Goal: Task Accomplishment & Management: Manage account settings

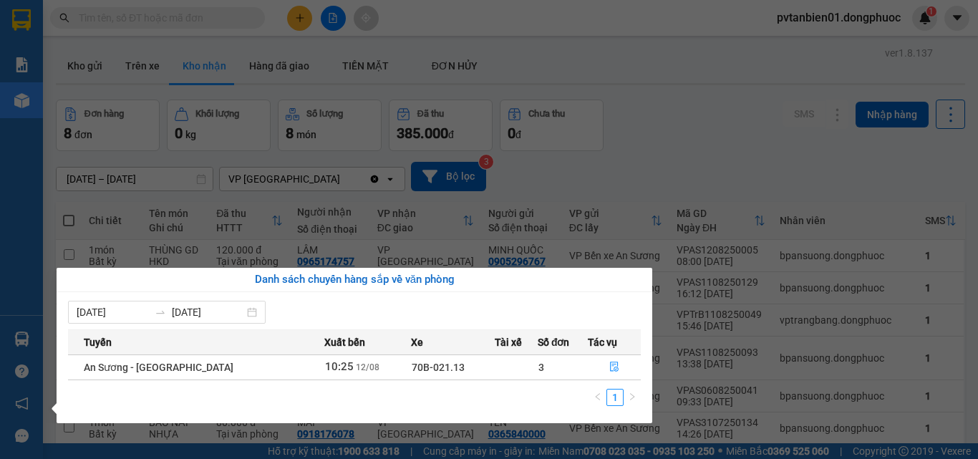
scroll to position [64, 0]
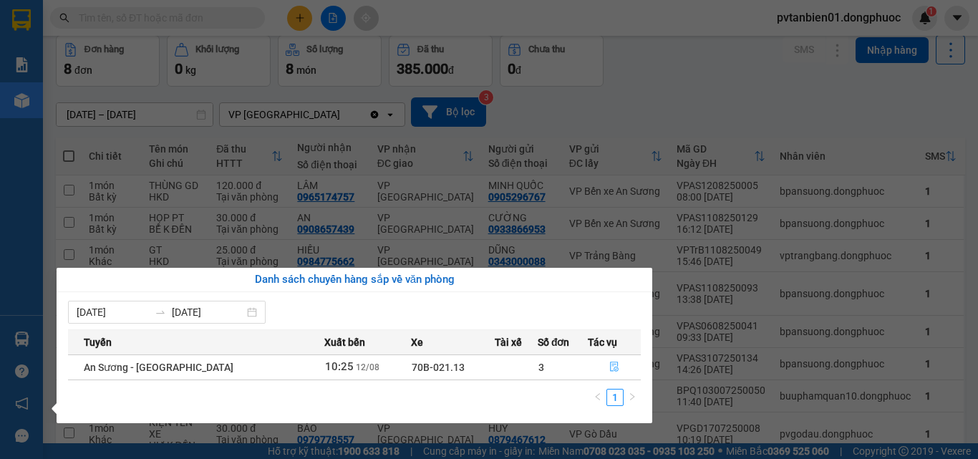
click at [609, 369] on icon "file-done" at bounding box center [614, 366] width 10 height 10
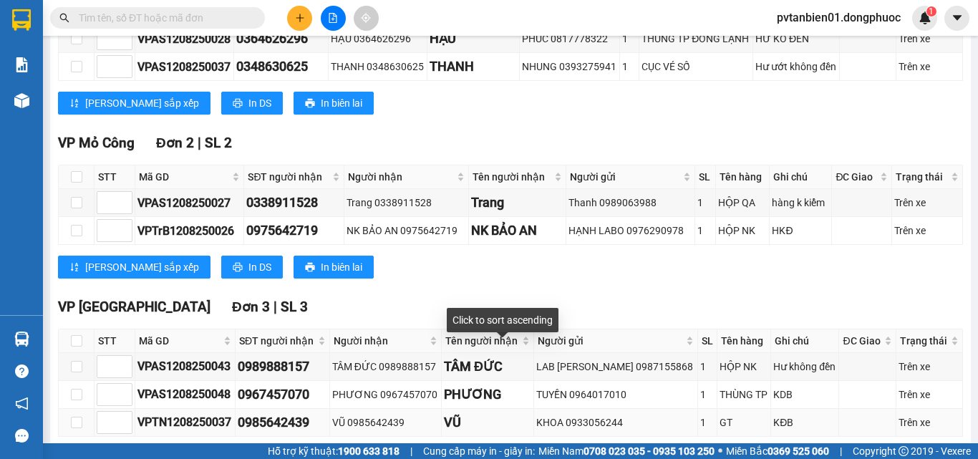
scroll to position [366, 0]
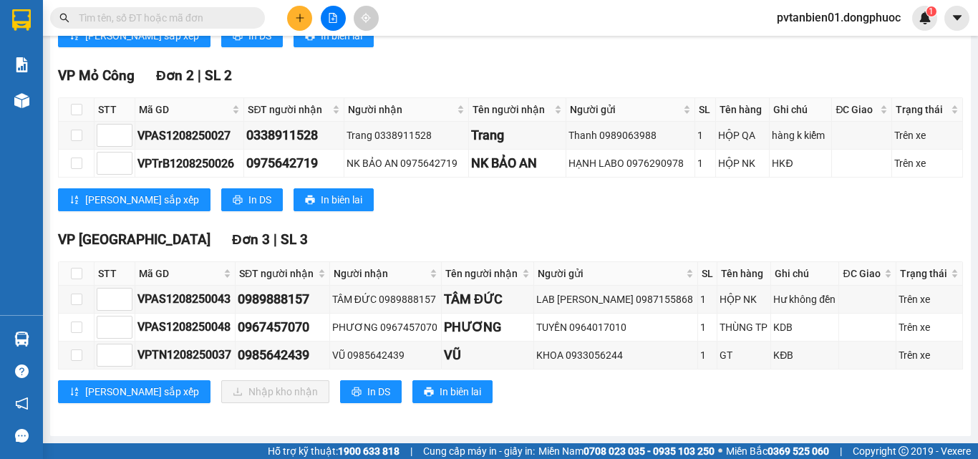
click at [565, 231] on div "VP [GEOGRAPHIC_DATA] 3 | SL 3" at bounding box center [510, 239] width 905 height 21
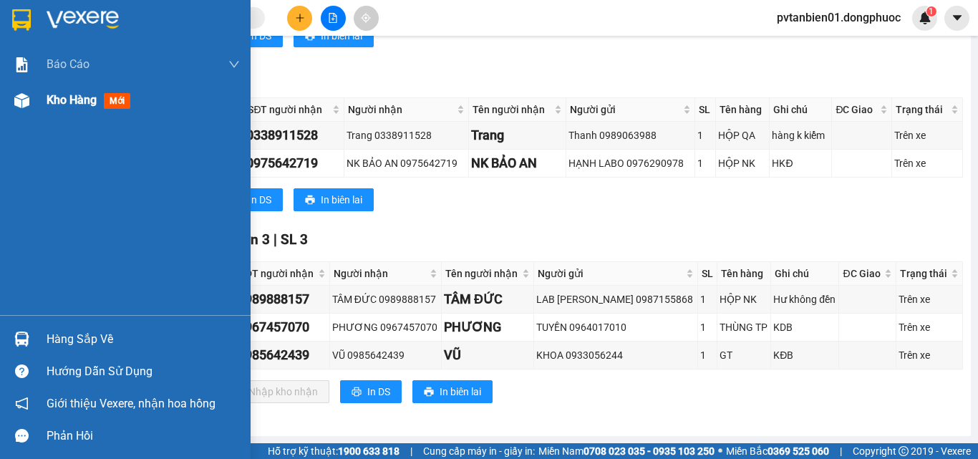
click at [41, 107] on div "Kho hàng mới" at bounding box center [125, 100] width 250 height 36
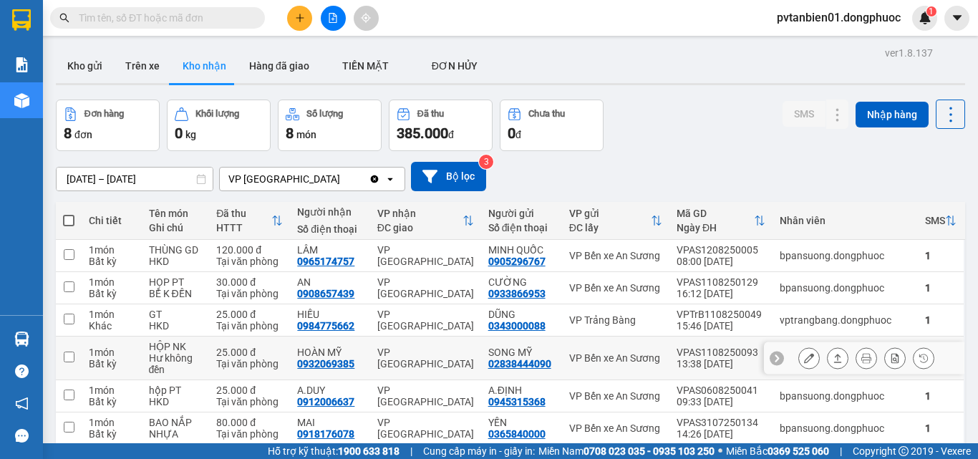
scroll to position [72, 0]
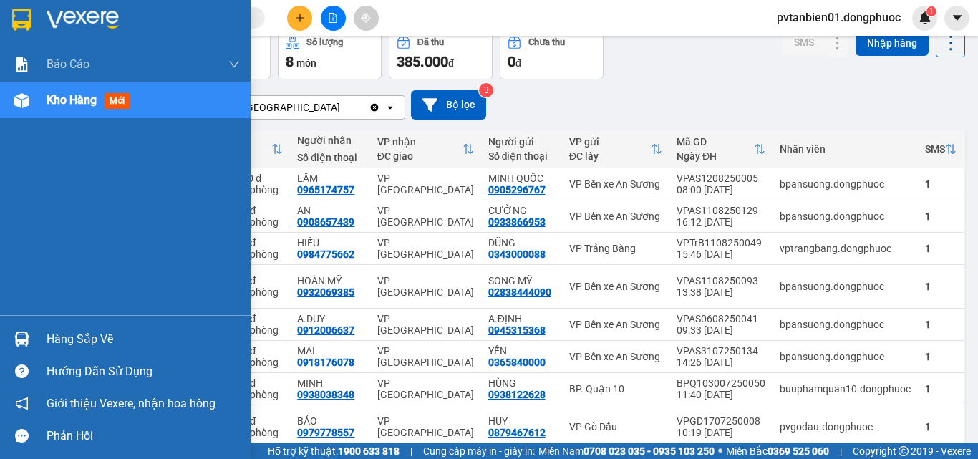
click at [49, 317] on div "Hàng sắp về Hướng dẫn sử dụng Giới thiệu Vexere, nhận hoa hồng Phản hồi" at bounding box center [125, 383] width 250 height 137
click at [66, 336] on div "Hàng sắp về" at bounding box center [143, 338] width 193 height 21
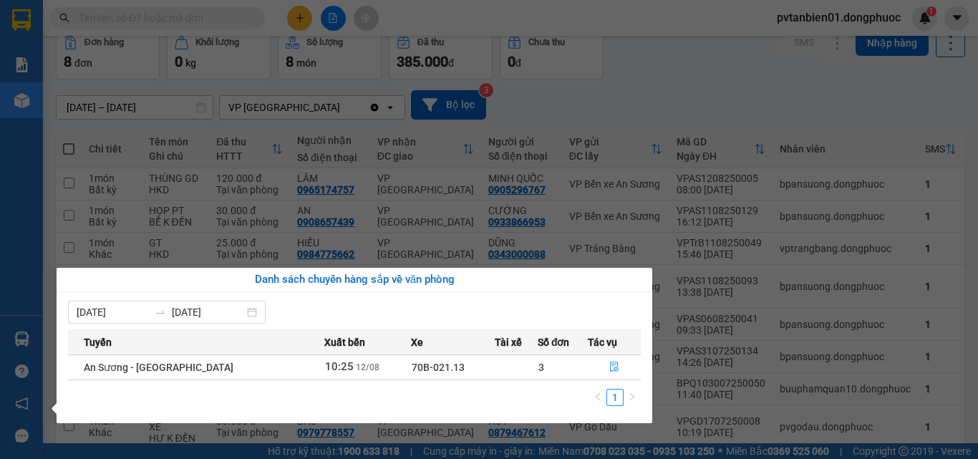
click at [44, 229] on section "Kết quả tìm kiếm ( 1 ) Bộ lọc Ngày tạo đơn gần nhất Mã ĐH Trạng thái Món hàng T…" at bounding box center [489, 229] width 978 height 459
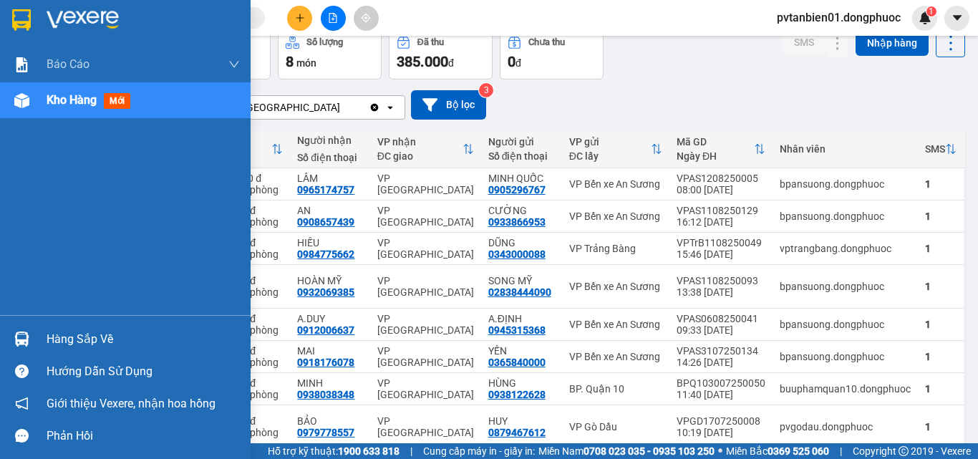
click at [104, 336] on div "Hàng sắp về" at bounding box center [143, 338] width 193 height 21
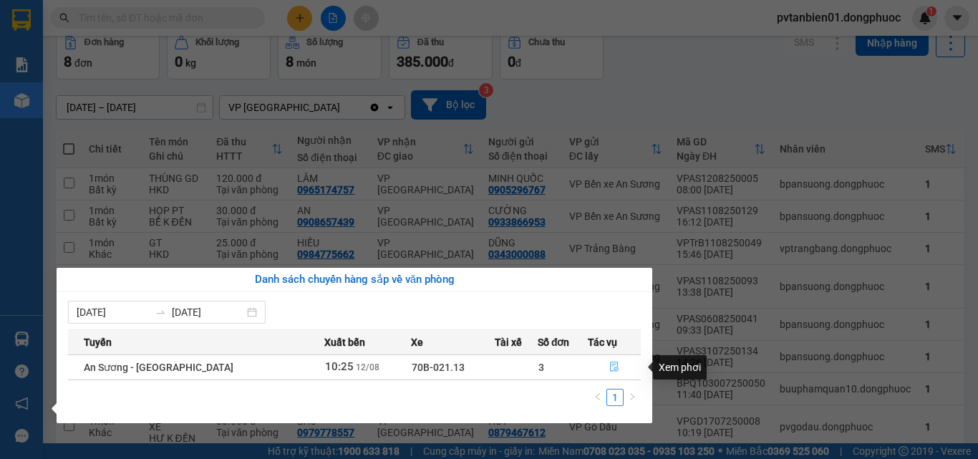
click at [623, 364] on button "button" at bounding box center [614, 367] width 52 height 23
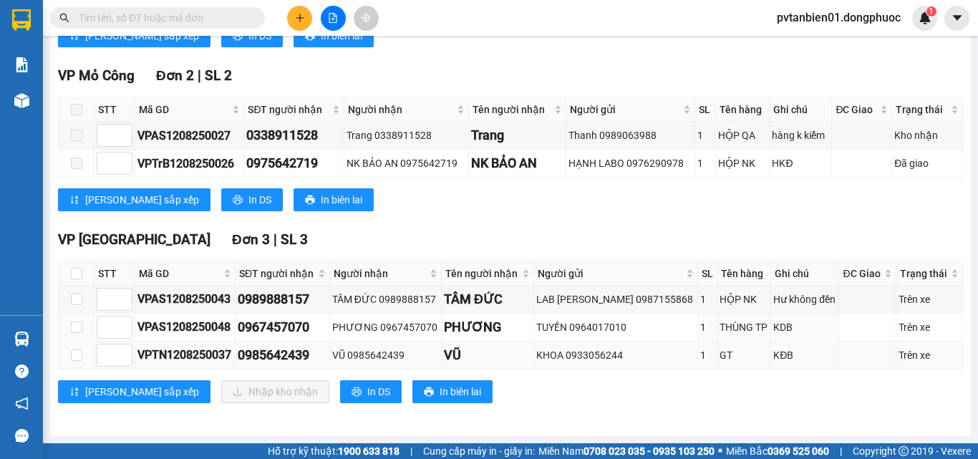
scroll to position [366, 0]
click at [74, 274] on input "checkbox" at bounding box center [76, 273] width 11 height 11
checkbox input "true"
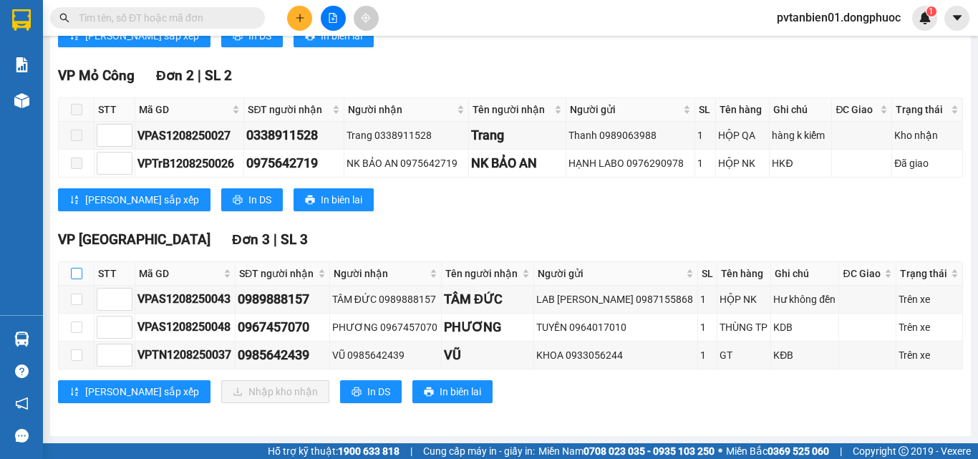
checkbox input "true"
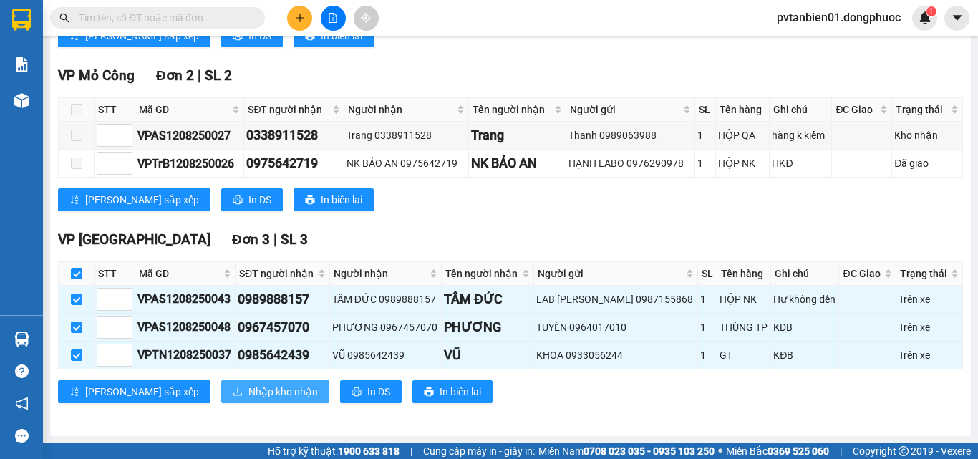
click at [248, 389] on span "Nhập kho nhận" at bounding box center [282, 392] width 69 height 16
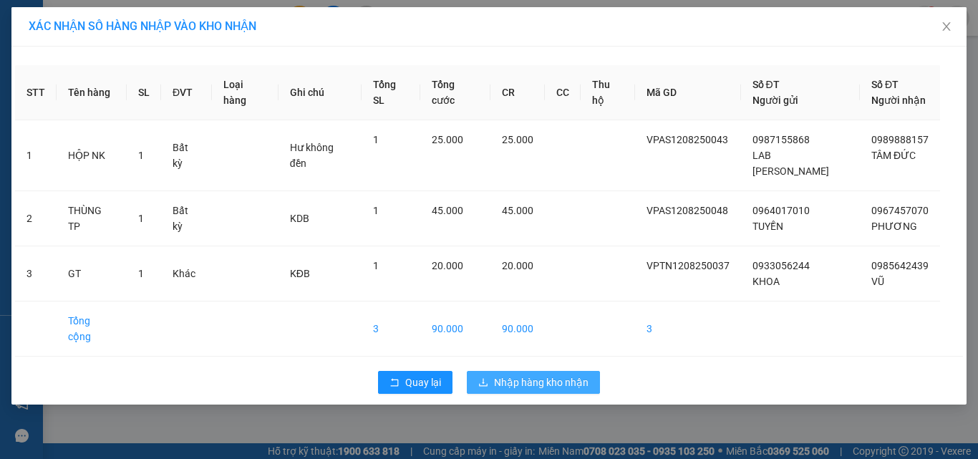
click at [563, 374] on span "Nhập hàng kho nhận" at bounding box center [541, 382] width 94 height 16
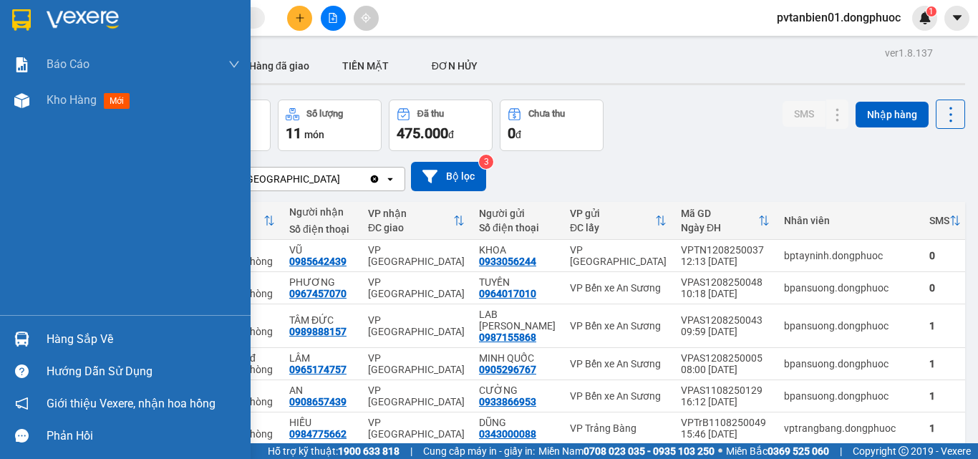
click at [46, 328] on div "Hàng sắp về" at bounding box center [125, 339] width 250 height 32
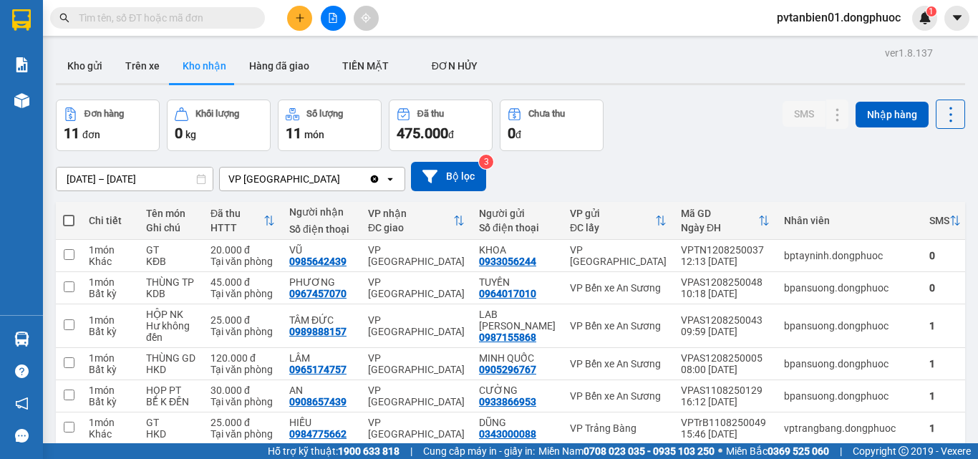
click at [777, 156] on section "Kết quả tìm kiếm ( 1 ) Bộ lọc Ngày tạo đơn gần nhất Mã ĐH Trạng thái Món hàng T…" at bounding box center [489, 229] width 978 height 459
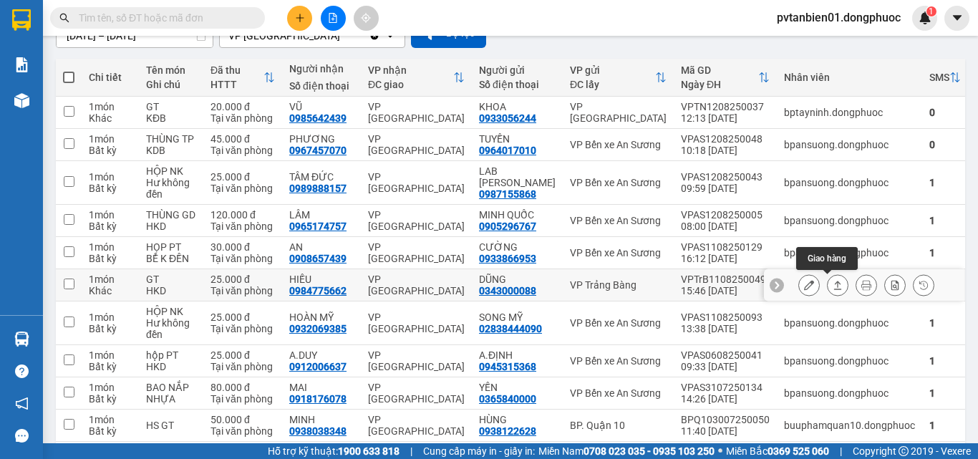
click at [834, 283] on icon at bounding box center [838, 285] width 8 height 9
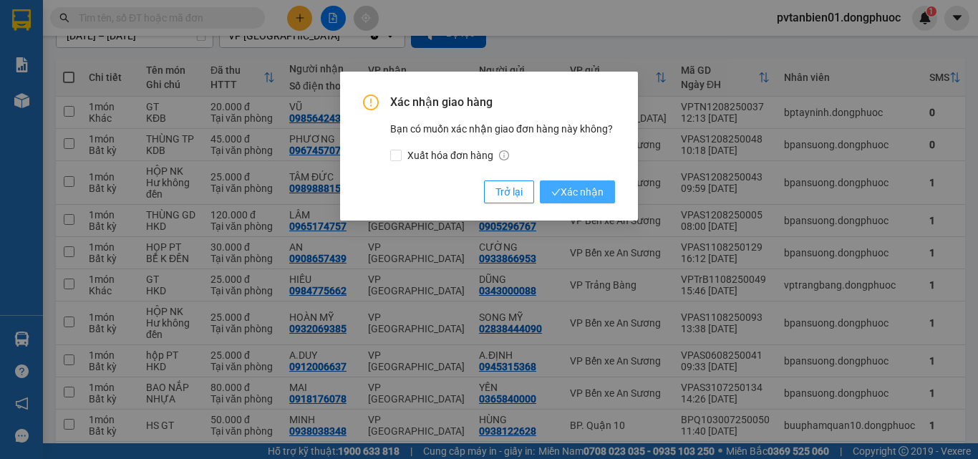
click at [561, 190] on span "Xác nhận" at bounding box center [577, 192] width 52 height 16
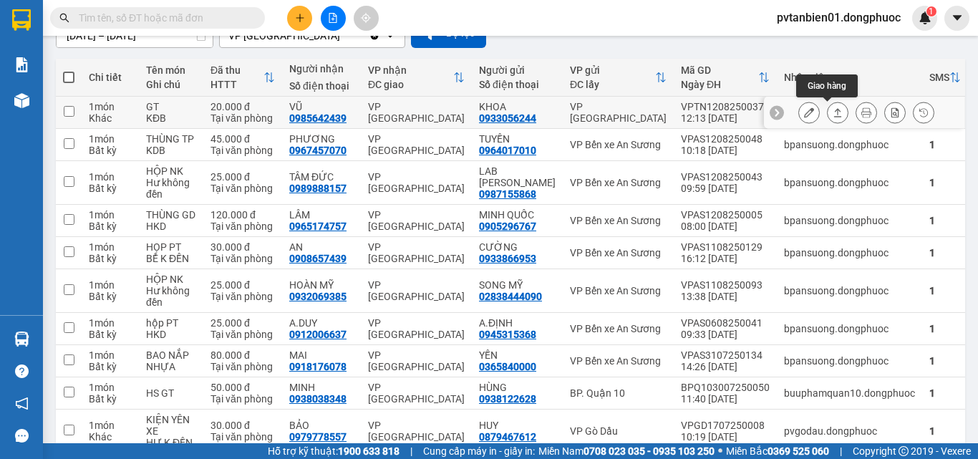
click at [832, 114] on button at bounding box center [837, 112] width 20 height 25
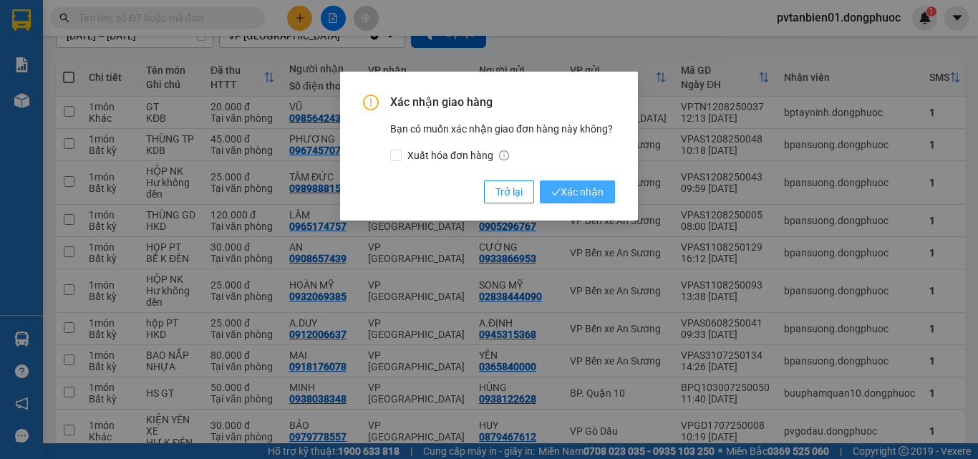
click at [593, 190] on span "Xác nhận" at bounding box center [577, 192] width 52 height 16
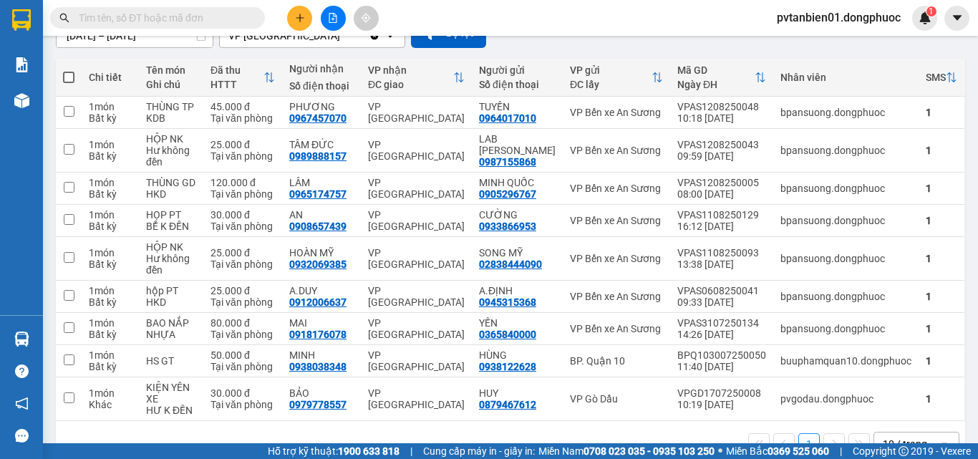
click at [297, 16] on icon "plus" at bounding box center [300, 18] width 10 height 10
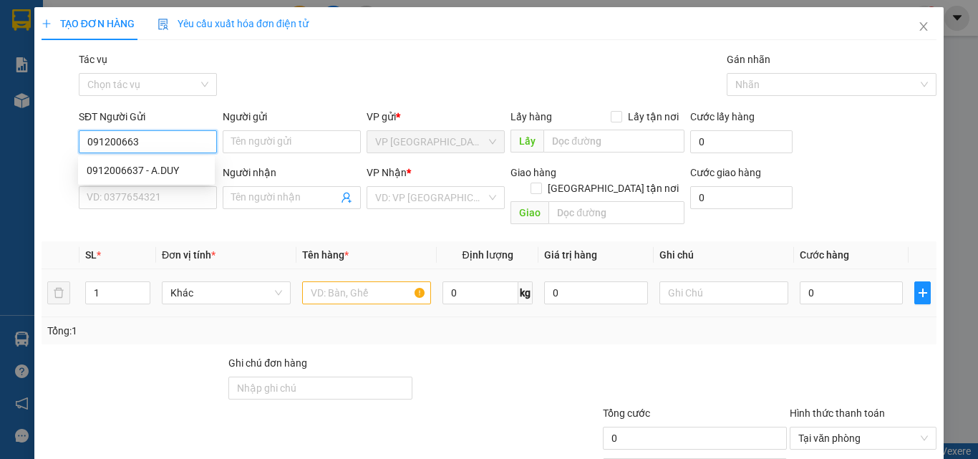
type input "0912006637"
click at [182, 171] on div "0912006637 - A.DUY" at bounding box center [147, 170] width 120 height 16
type input "A.DUY"
type input "0945315368"
type input "A.ĐỊNH"
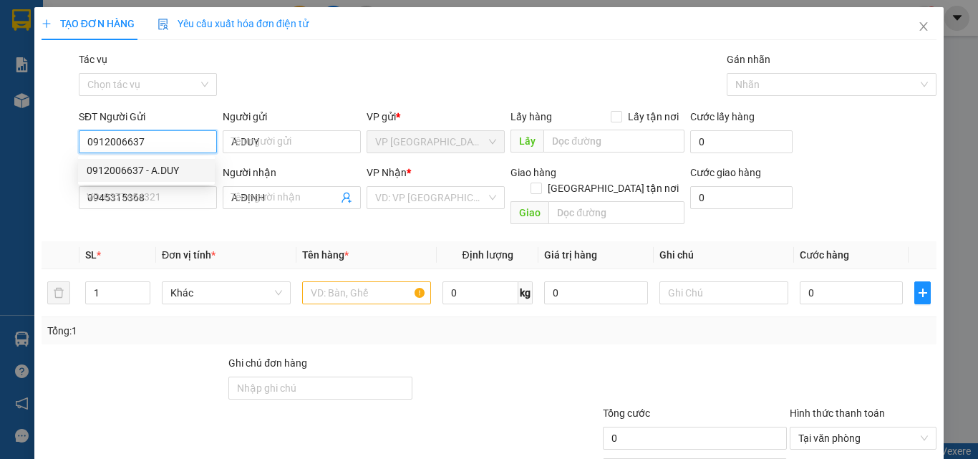
type input "25.000"
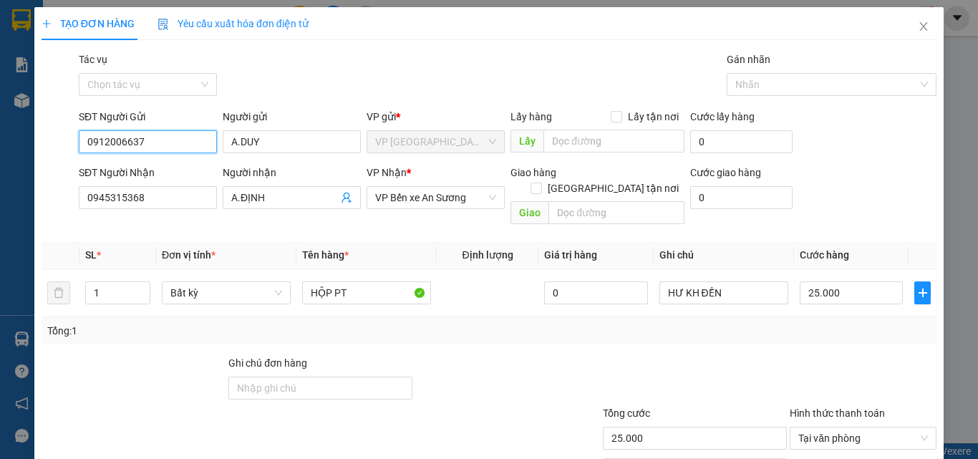
scroll to position [71, 0]
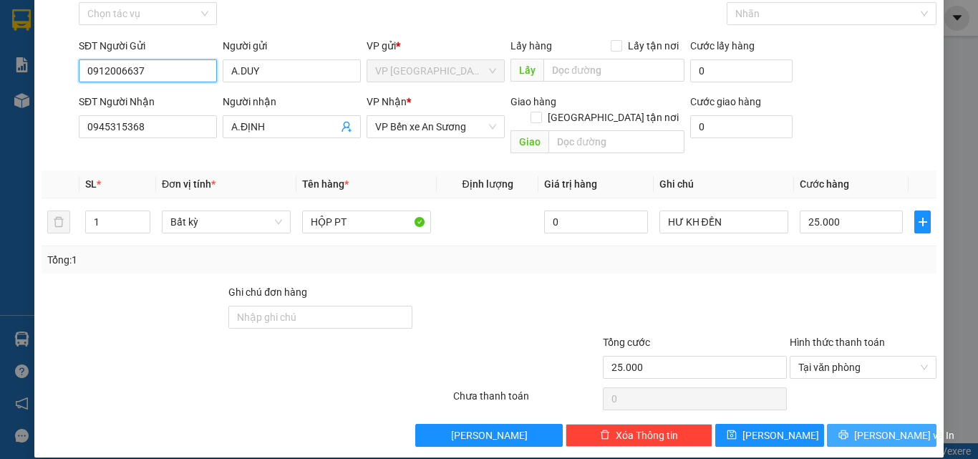
type input "0912006637"
click at [882, 427] on span "[PERSON_NAME] và In" at bounding box center [904, 435] width 100 height 16
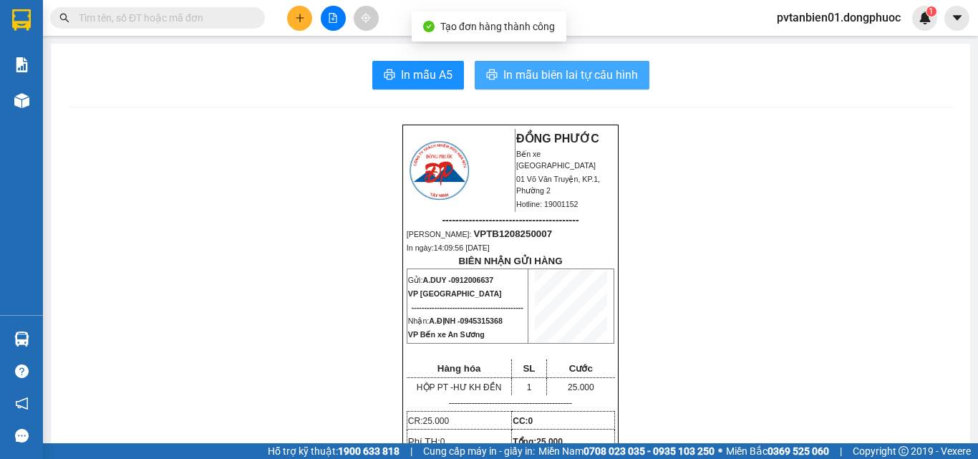
click at [550, 78] on span "In mẫu biên lai tự cấu hình" at bounding box center [570, 75] width 135 height 18
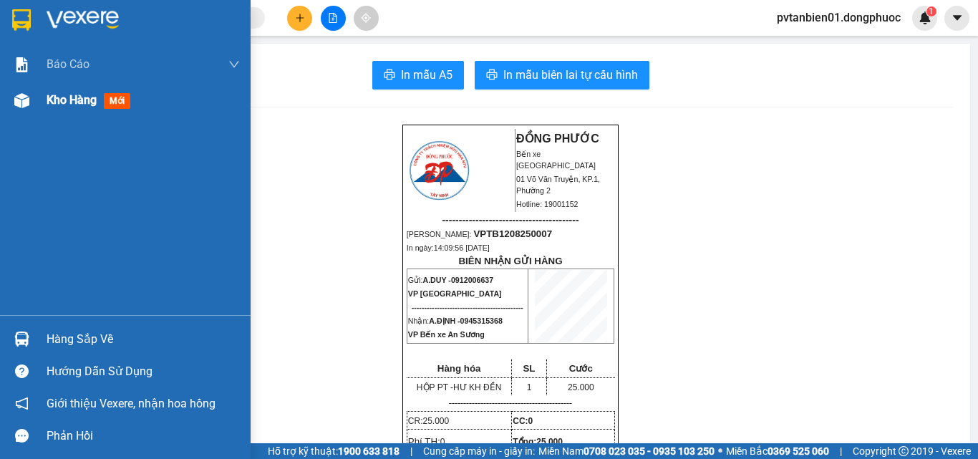
click at [76, 99] on span "Kho hàng" at bounding box center [72, 100] width 50 height 14
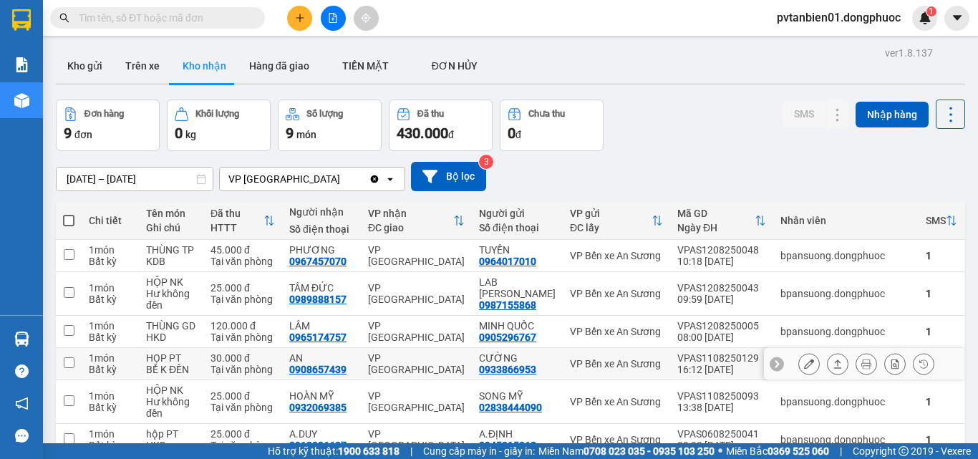
scroll to position [180, 0]
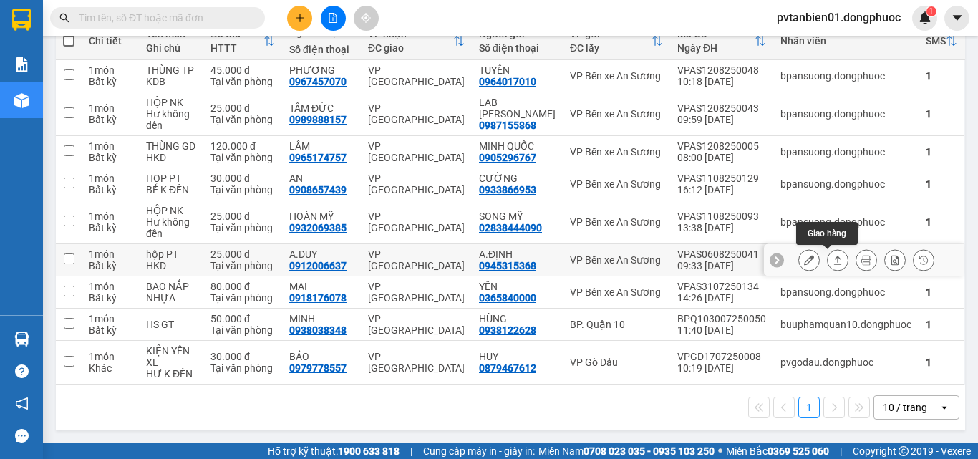
click at [832, 262] on icon at bounding box center [837, 260] width 10 height 10
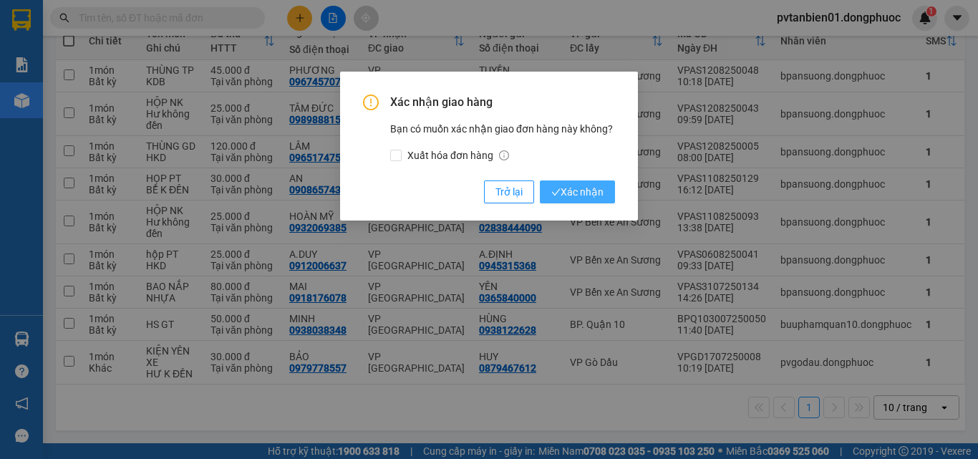
click at [593, 200] on span "Xác nhận" at bounding box center [577, 192] width 52 height 16
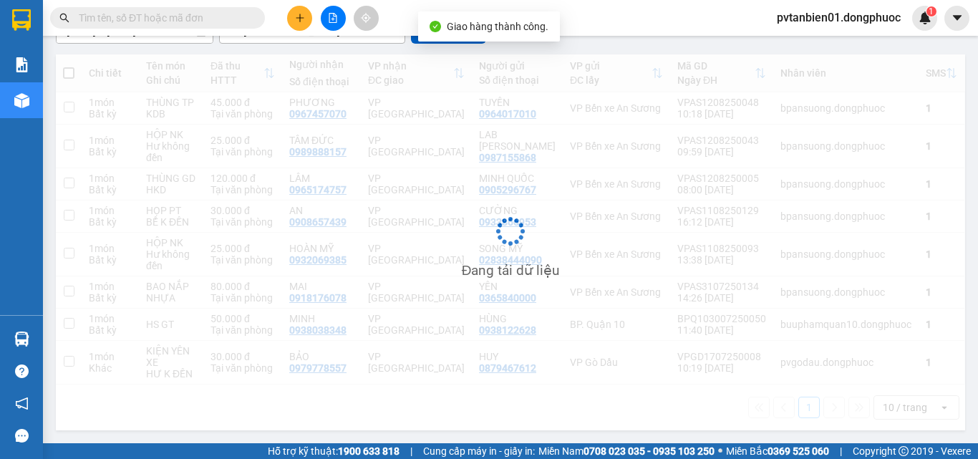
scroll to position [147, 0]
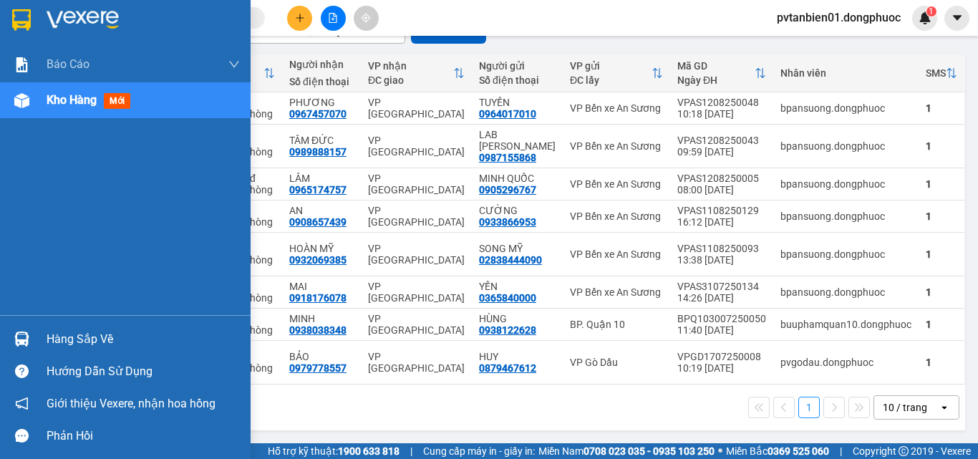
click at [44, 331] on div "Hàng sắp về" at bounding box center [125, 339] width 250 height 32
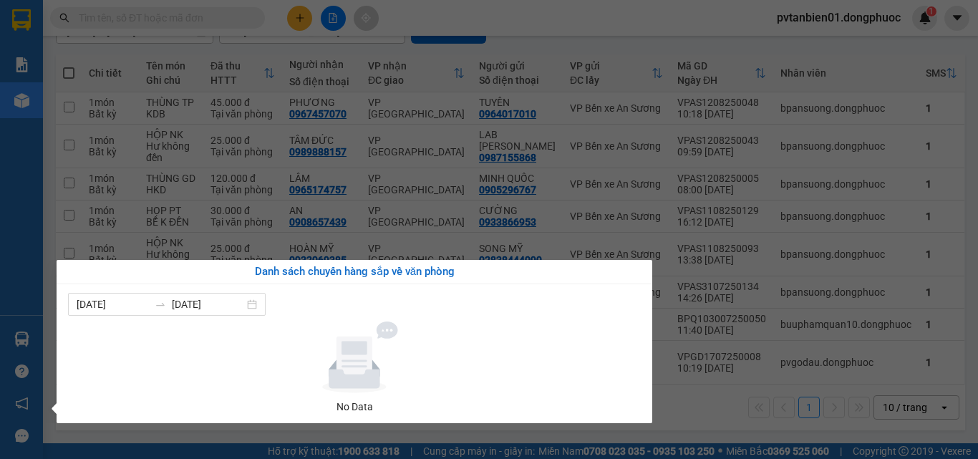
click at [39, 203] on div "Báo cáo Mẫu 1: Báo cáo dòng tiền theo nhân viên Mẫu 1: Báo cáo dòng tiền theo n…" at bounding box center [21, 229] width 43 height 459
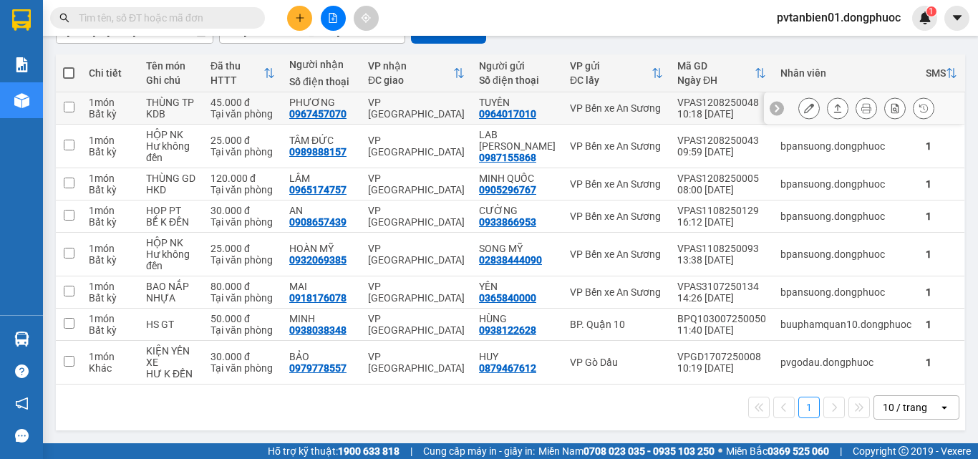
scroll to position [0, 0]
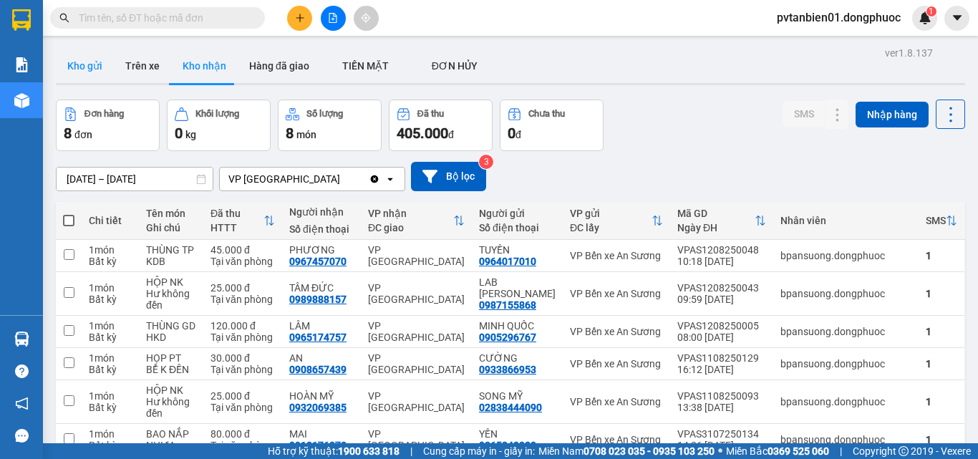
click at [69, 68] on button "Kho gửi" at bounding box center [85, 66] width 58 height 34
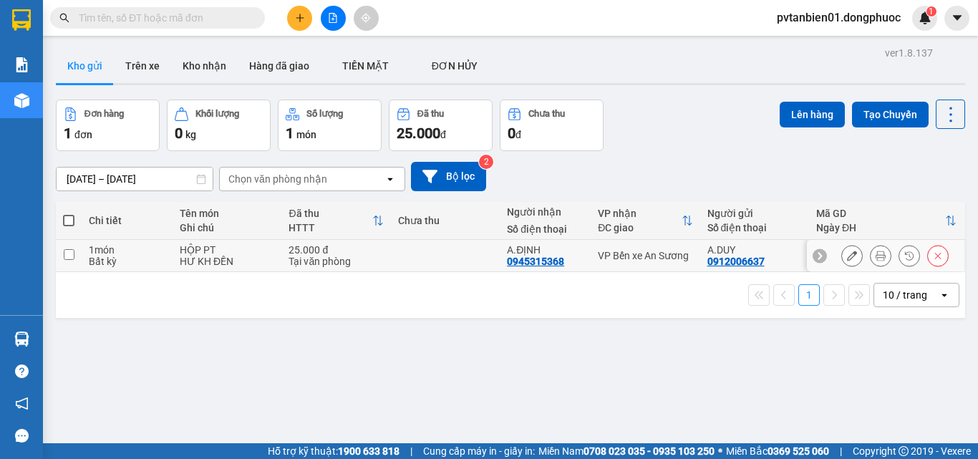
click at [441, 246] on td at bounding box center [445, 256] width 109 height 32
checkbox input "true"
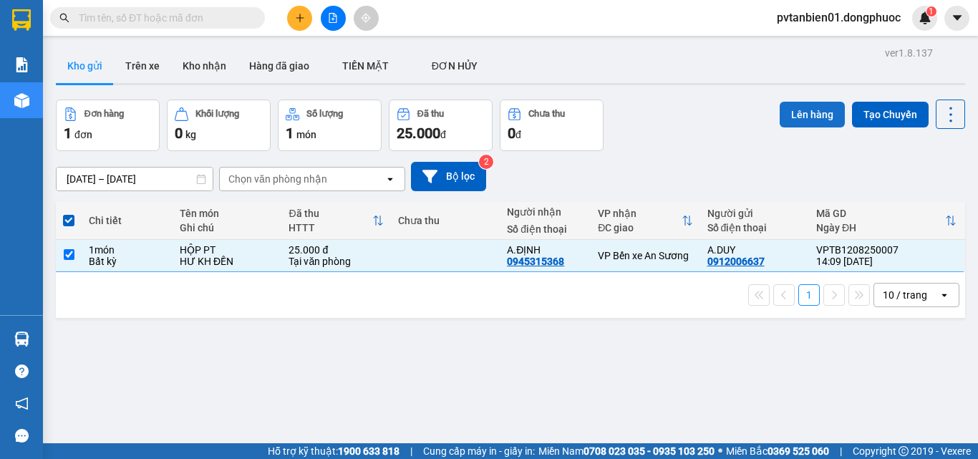
click at [794, 113] on button "Lên hàng" at bounding box center [811, 115] width 65 height 26
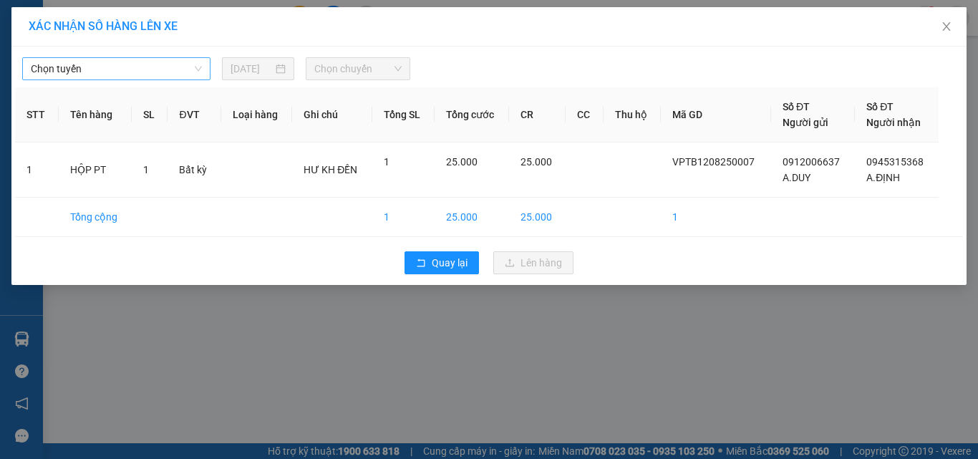
click at [102, 65] on span "Chọn tuyến" at bounding box center [116, 68] width 171 height 21
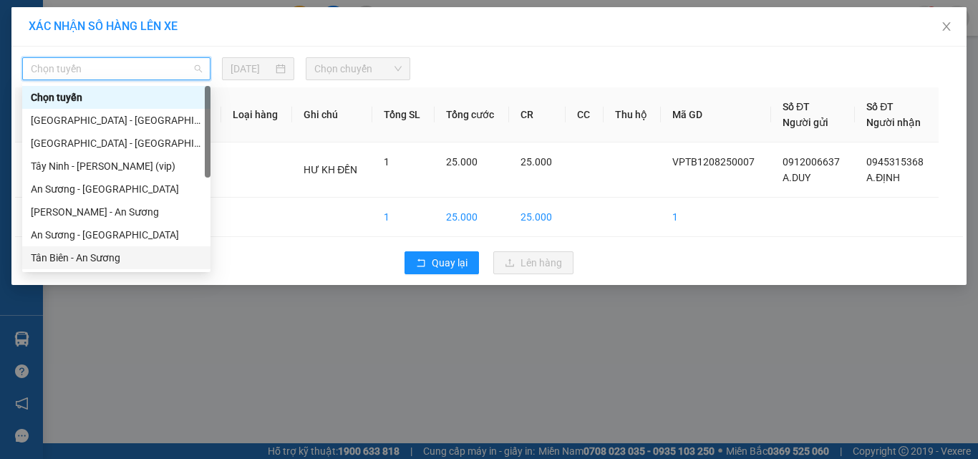
click at [96, 263] on div "Tân Biên - An Sương" at bounding box center [116, 258] width 171 height 16
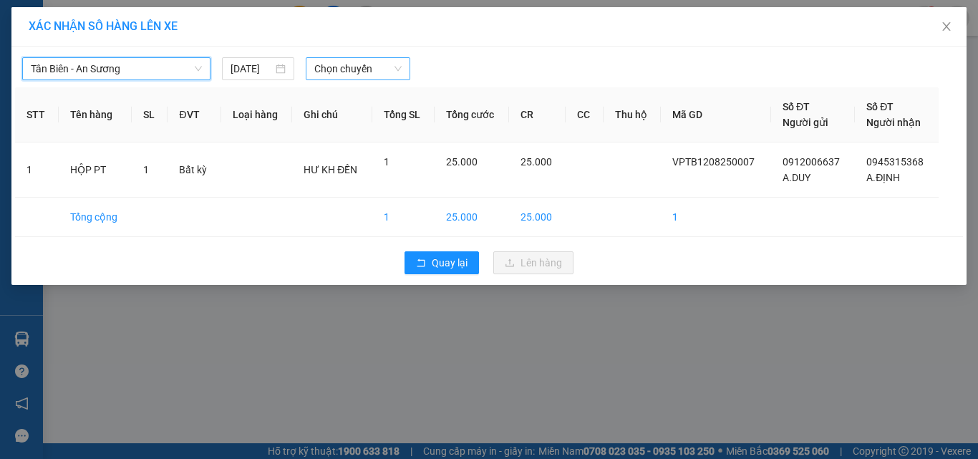
click at [335, 79] on div "Chọn chuyến" at bounding box center [358, 68] width 105 height 23
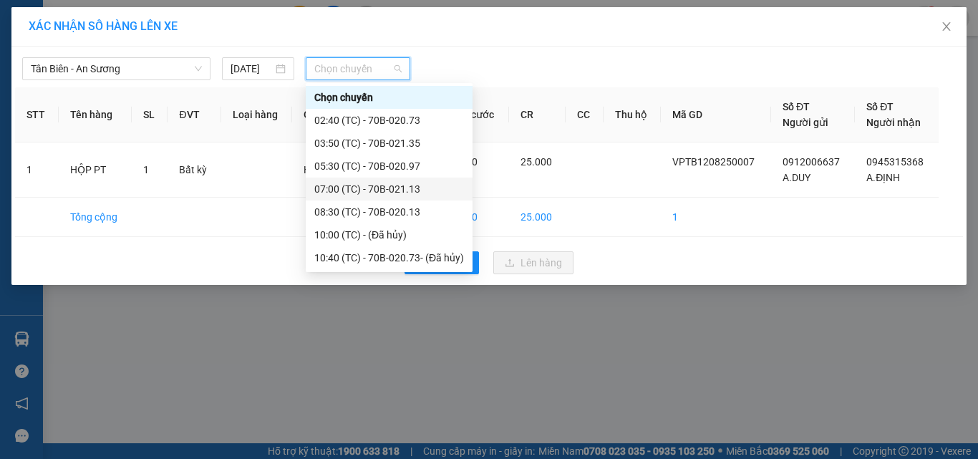
scroll to position [115, 0]
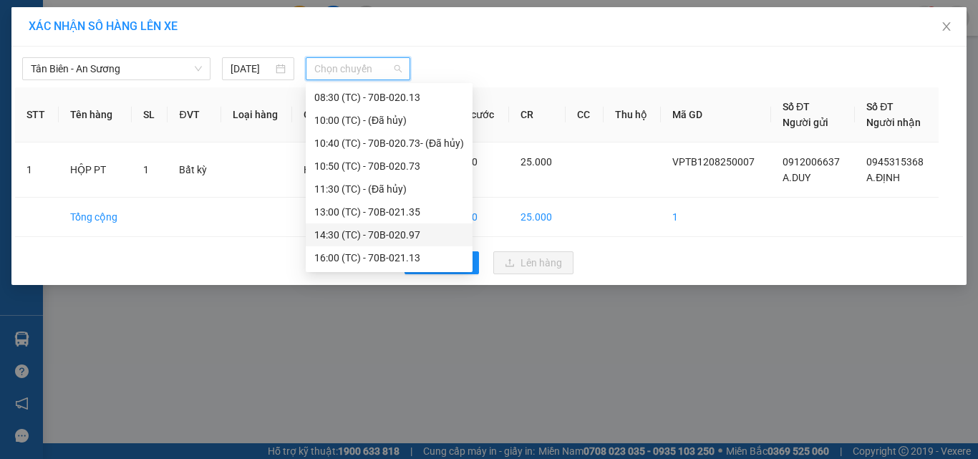
click at [399, 233] on div "14:30 (TC) - 70B-020.97" at bounding box center [389, 235] width 150 height 16
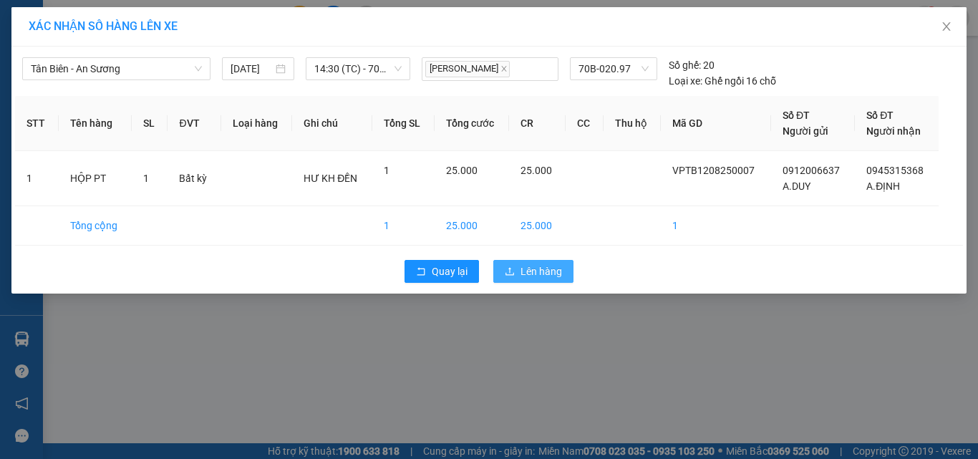
click at [560, 281] on button "Lên hàng" at bounding box center [533, 271] width 80 height 23
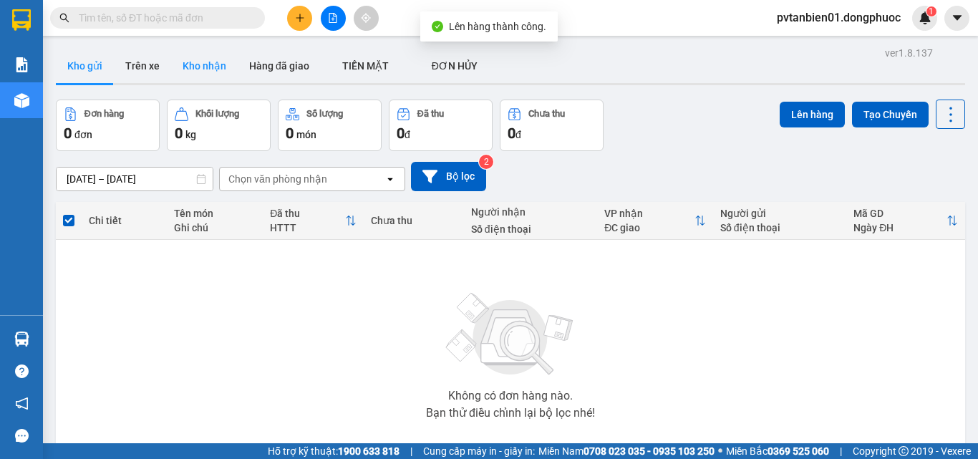
click at [196, 70] on button "Kho nhận" at bounding box center [204, 66] width 67 height 34
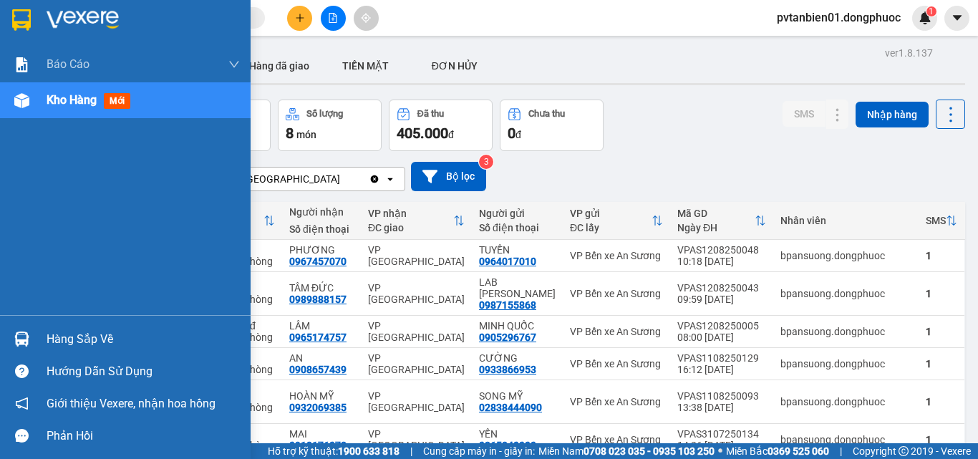
click at [4, 341] on div "Hàng sắp về" at bounding box center [125, 339] width 250 height 32
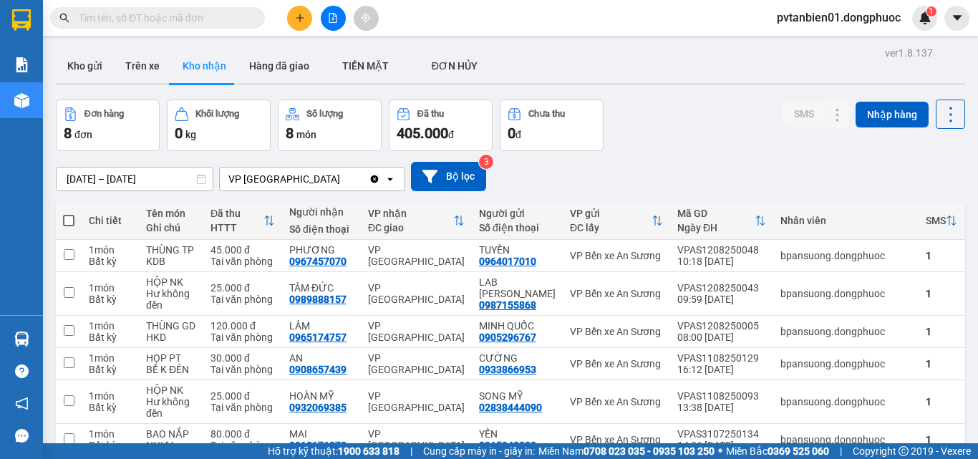
click at [798, 87] on section "Kết quả tìm kiếm ( 1 ) Bộ lọc Ngày tạo đơn gần nhất Mã ĐH Trạng thái Món hàng T…" at bounding box center [489, 229] width 978 height 459
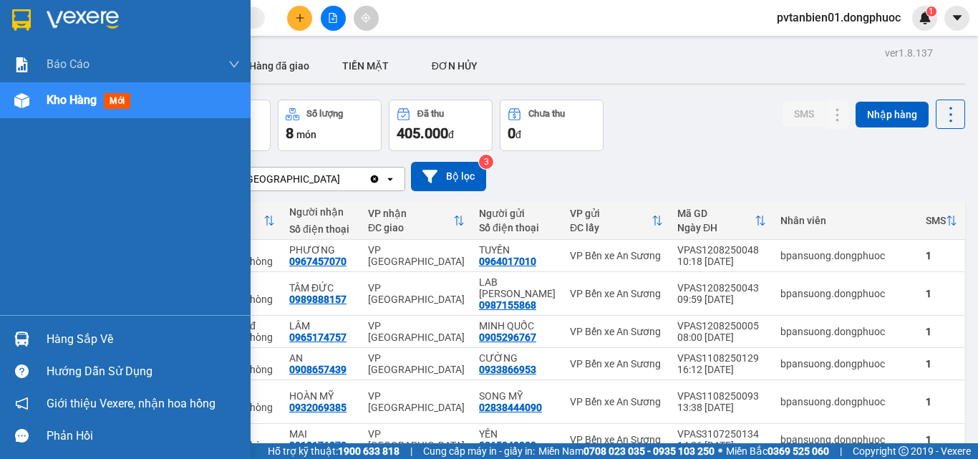
click at [32, 332] on div at bounding box center [21, 338] width 25 height 25
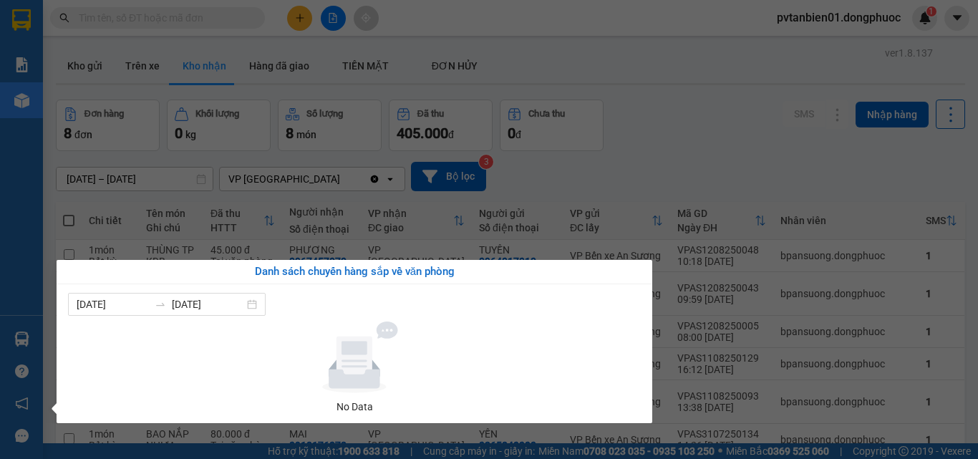
drag, startPoint x: 749, startPoint y: 191, endPoint x: 721, endPoint y: 178, distance: 30.1
click at [749, 190] on section "Kết quả tìm kiếm ( 1 ) Bộ lọc Ngày tạo đơn gần nhất Mã ĐH Trạng thái Món hàng T…" at bounding box center [489, 229] width 978 height 459
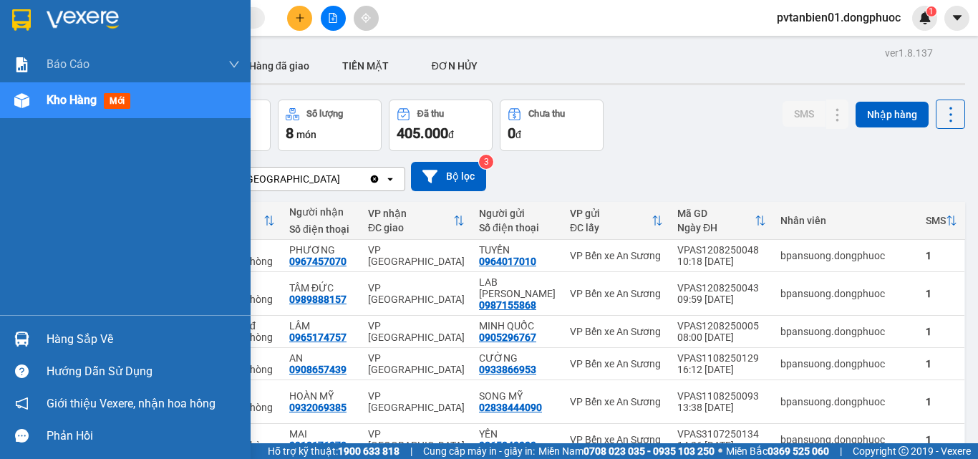
click at [14, 335] on img at bounding box center [21, 338] width 15 height 15
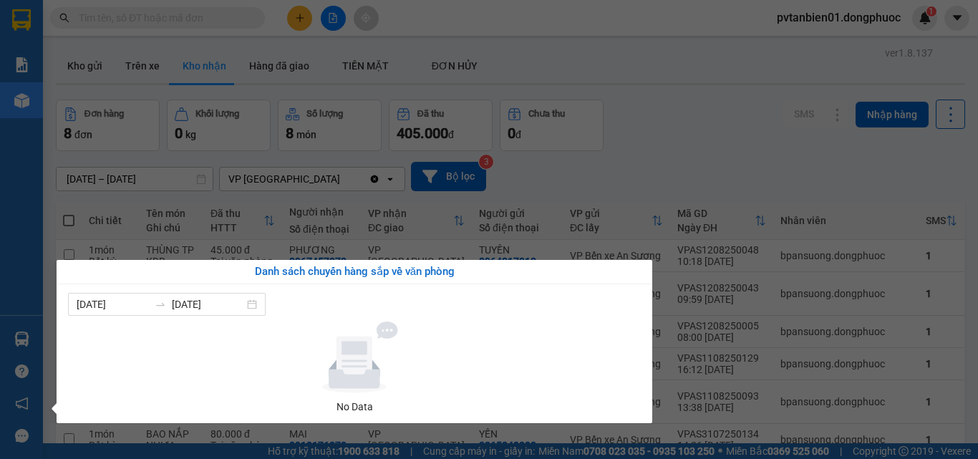
click at [744, 176] on section "Kết quả tìm kiếm ( 1 ) Bộ lọc Ngày tạo đơn gần nhất Mã ĐH Trạng thái Món hàng T…" at bounding box center [489, 229] width 978 height 459
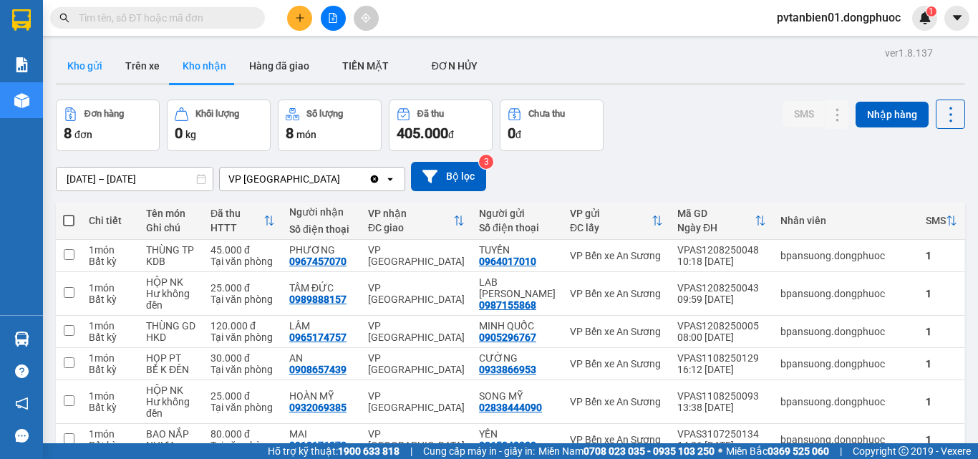
click at [66, 68] on button "Kho gửi" at bounding box center [85, 66] width 58 height 34
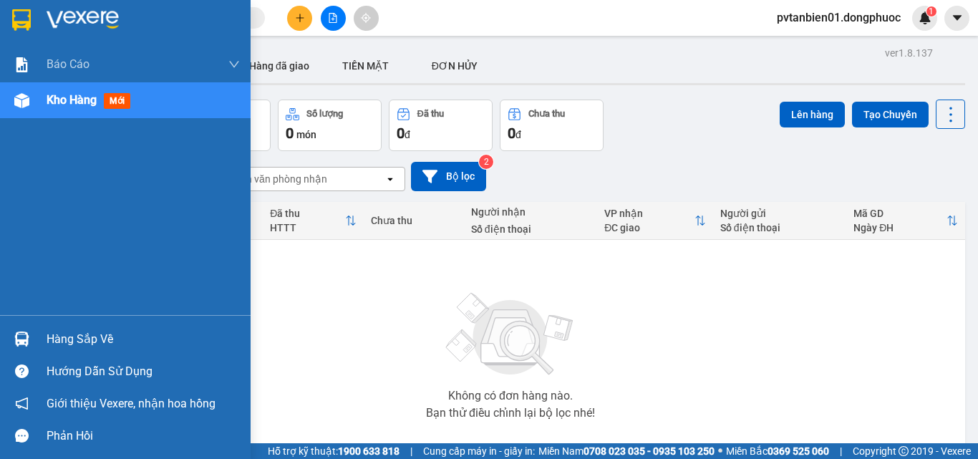
click at [39, 331] on div "Hàng sắp về" at bounding box center [125, 339] width 250 height 32
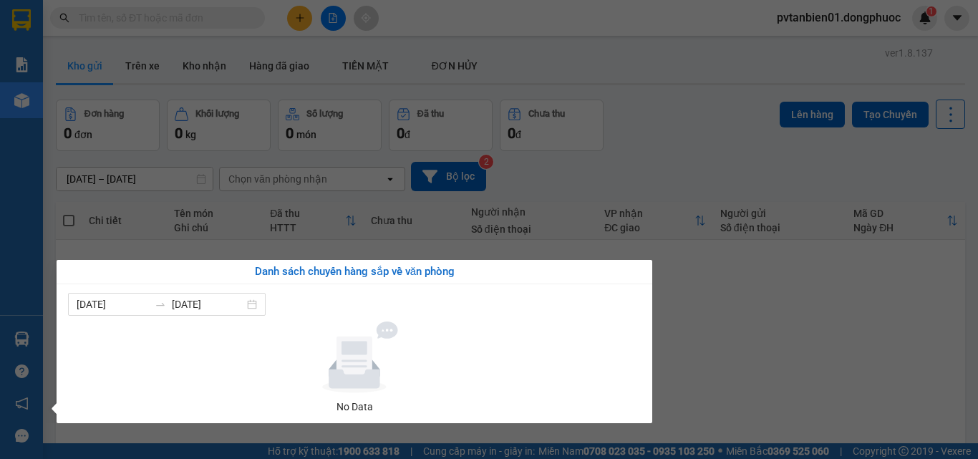
click at [831, 308] on section "Kết quả tìm kiếm ( 1 ) Bộ lọc Ngày tạo đơn gần nhất Mã ĐH Trạng thái Món hàng T…" at bounding box center [489, 229] width 978 height 459
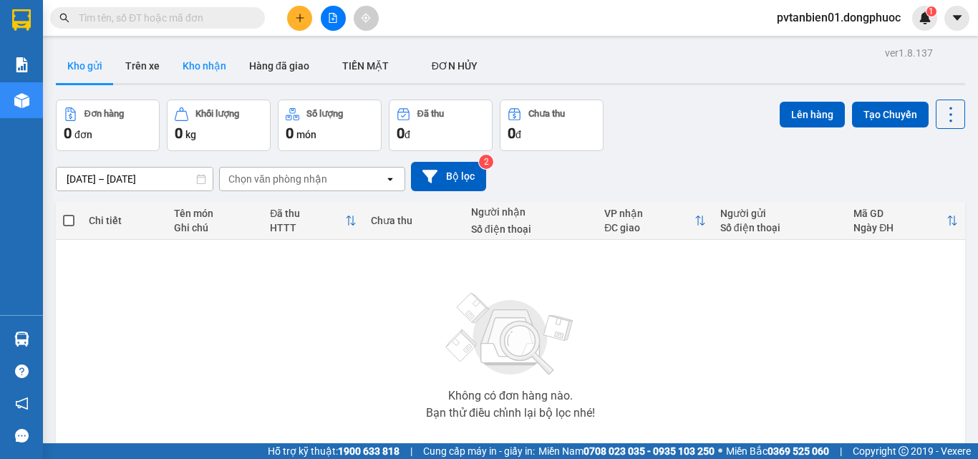
click at [232, 74] on button "Kho nhận" at bounding box center [204, 66] width 67 height 34
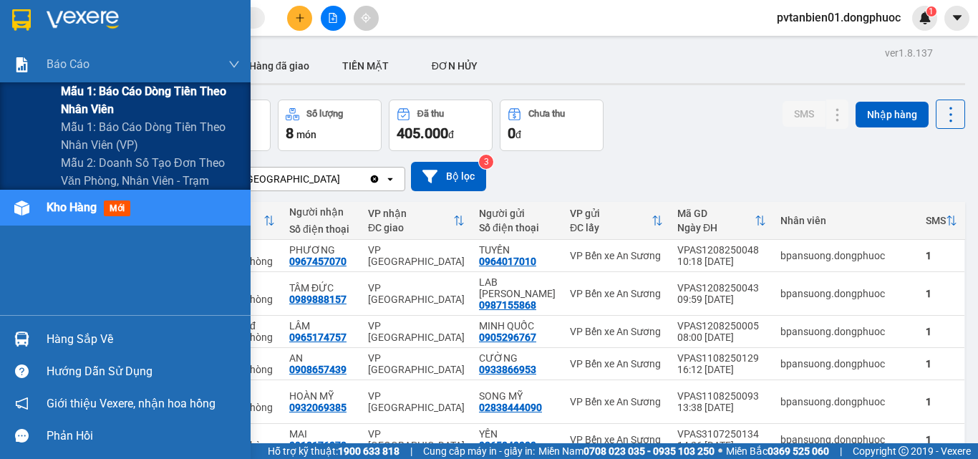
click at [123, 104] on span "Mẫu 1: Báo cáo dòng tiền theo nhân viên" at bounding box center [150, 100] width 179 height 36
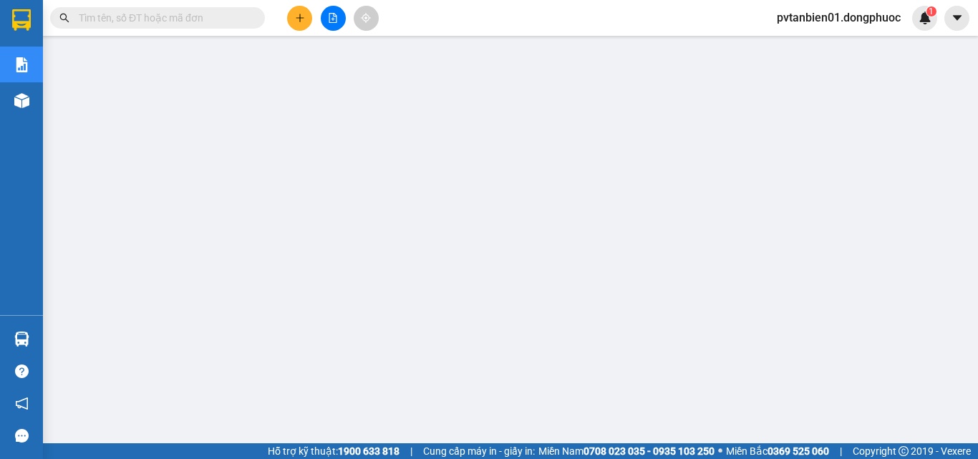
scroll to position [36, 0]
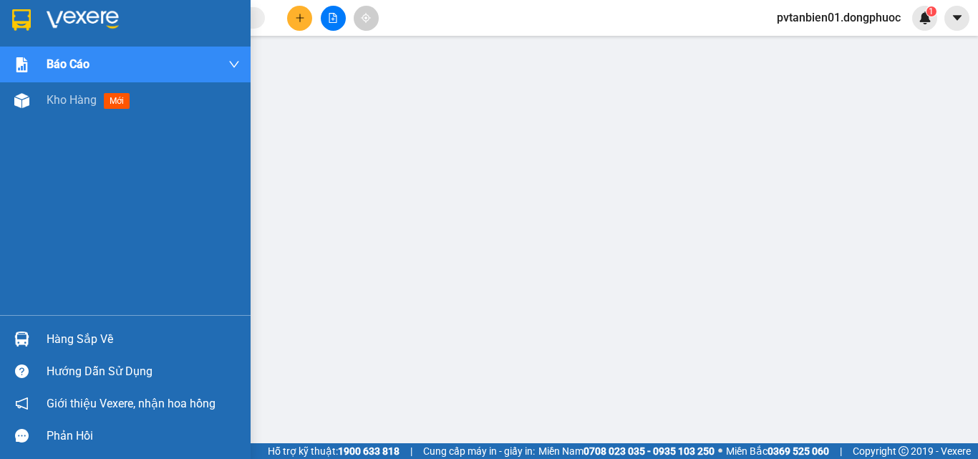
click at [61, 331] on div "Hàng sắp về" at bounding box center [143, 338] width 193 height 21
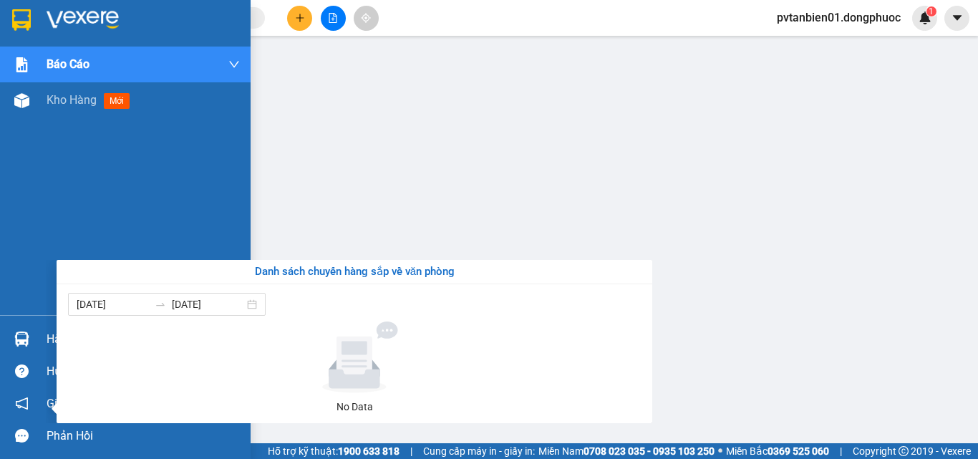
click at [16, 215] on div "Báo cáo Mẫu 1: Báo cáo dòng tiền theo nhân viên Mẫu 1: Báo cáo dòng tiền theo n…" at bounding box center [125, 229] width 250 height 459
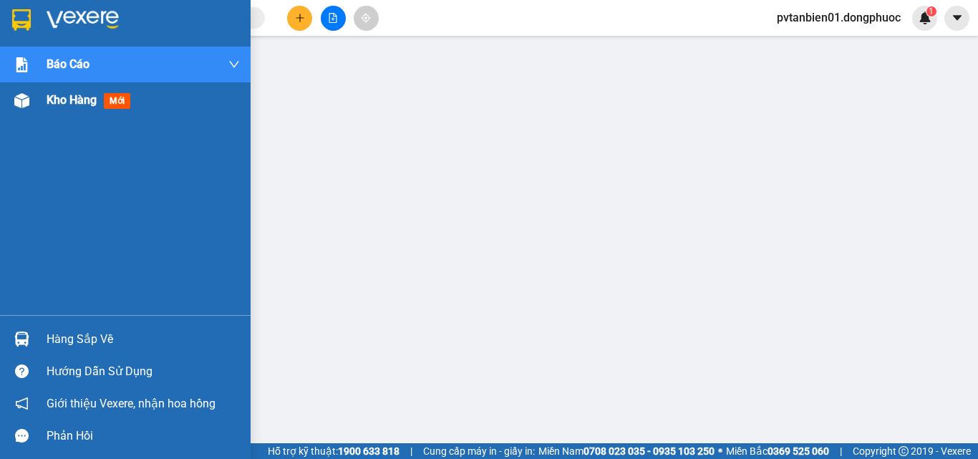
click at [29, 109] on div at bounding box center [21, 100] width 25 height 25
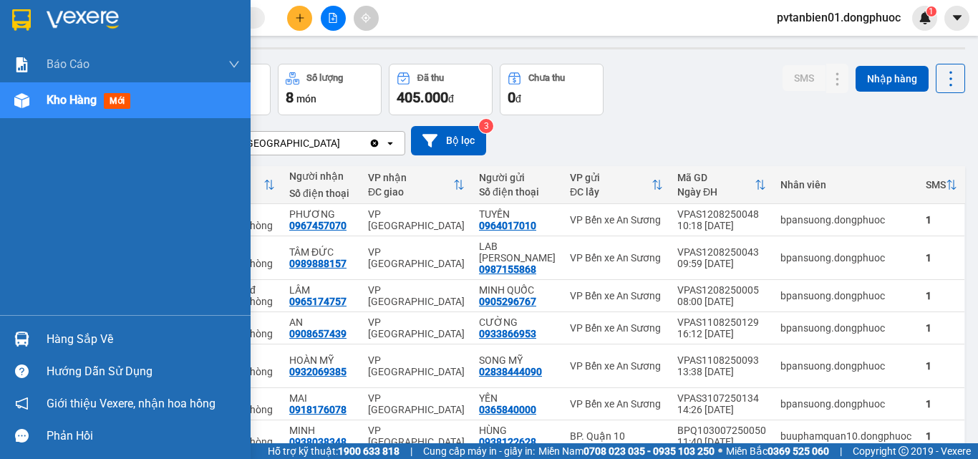
click at [39, 342] on div "Hàng sắp về" at bounding box center [125, 339] width 250 height 32
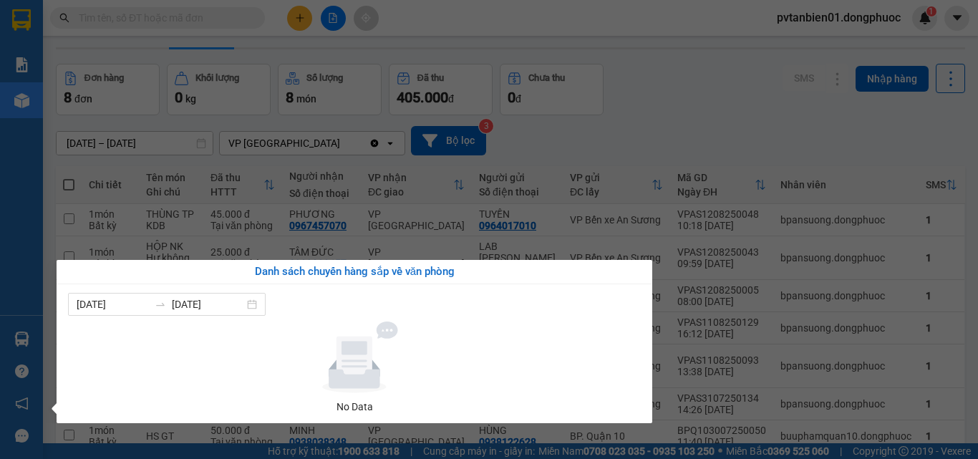
click at [2, 249] on div "Báo cáo Mẫu 1: Báo cáo dòng tiền theo nhân viên Mẫu 1: Báo cáo dòng tiền theo n…" at bounding box center [21, 229] width 43 height 459
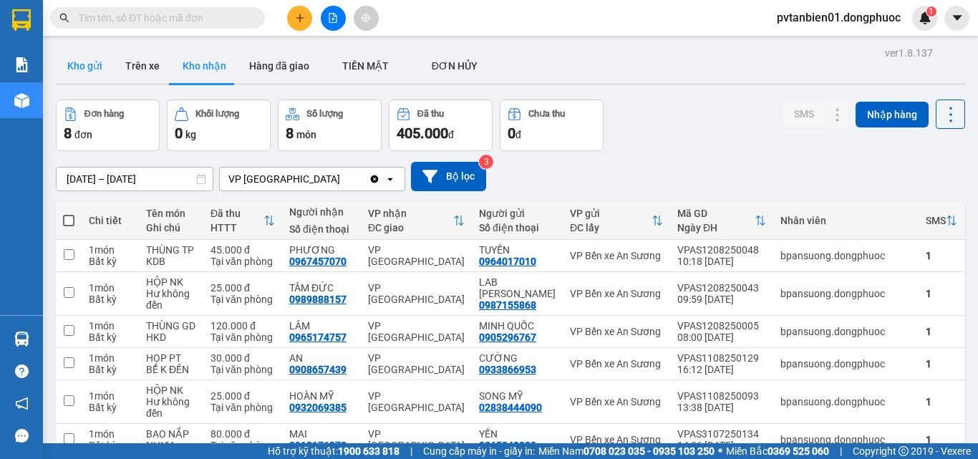
click at [88, 72] on button "Kho gửi" at bounding box center [85, 66] width 58 height 34
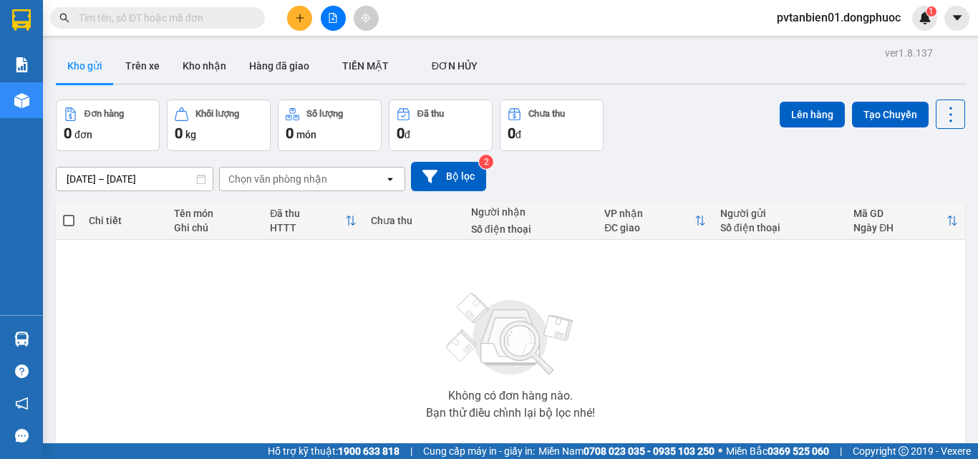
click at [198, 14] on input "text" at bounding box center [163, 18] width 169 height 16
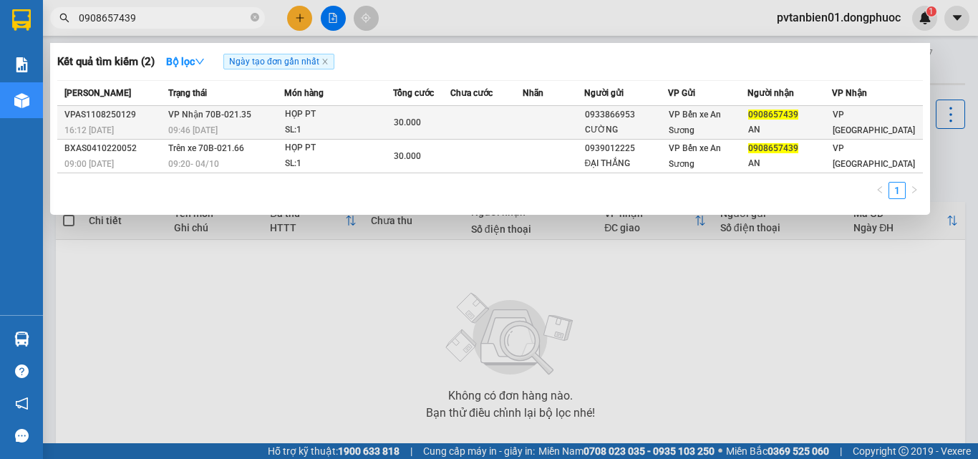
type input "0908657439"
click at [257, 125] on div "09:46 [DATE]" at bounding box center [225, 130] width 115 height 16
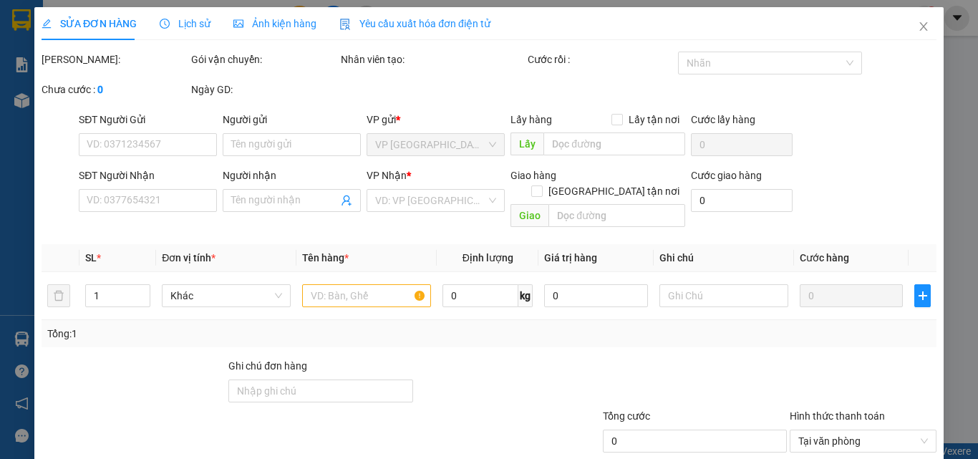
type input "0933866953"
type input "CƯỜNG"
type input "0908657439"
type input "AN"
type input "30.000"
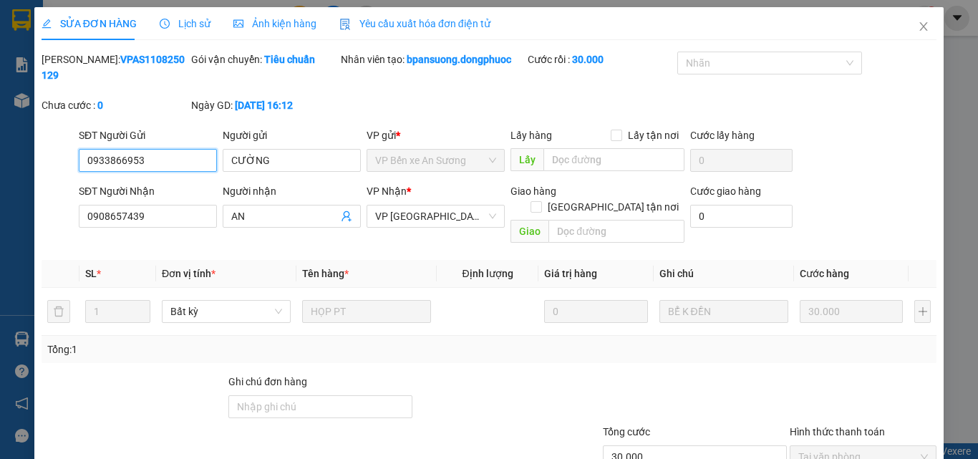
scroll to position [74, 0]
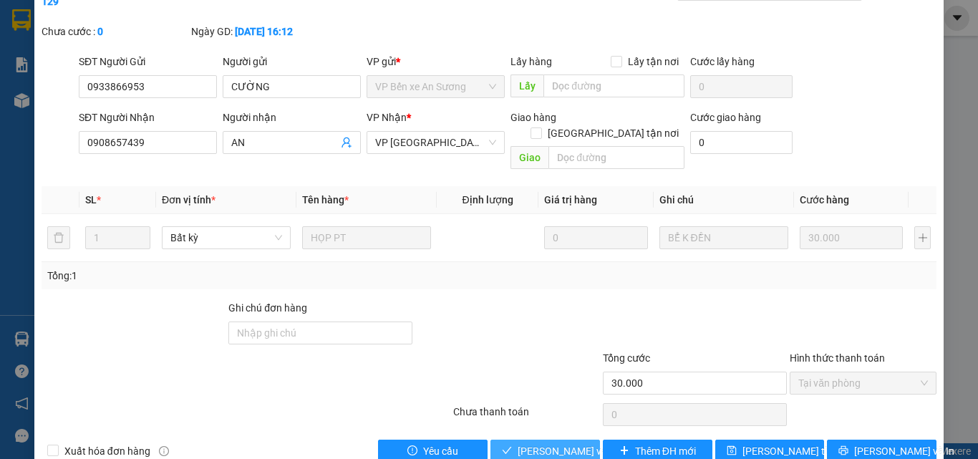
click at [540, 443] on span "[PERSON_NAME] và Giao hàng" at bounding box center [585, 451] width 137 height 16
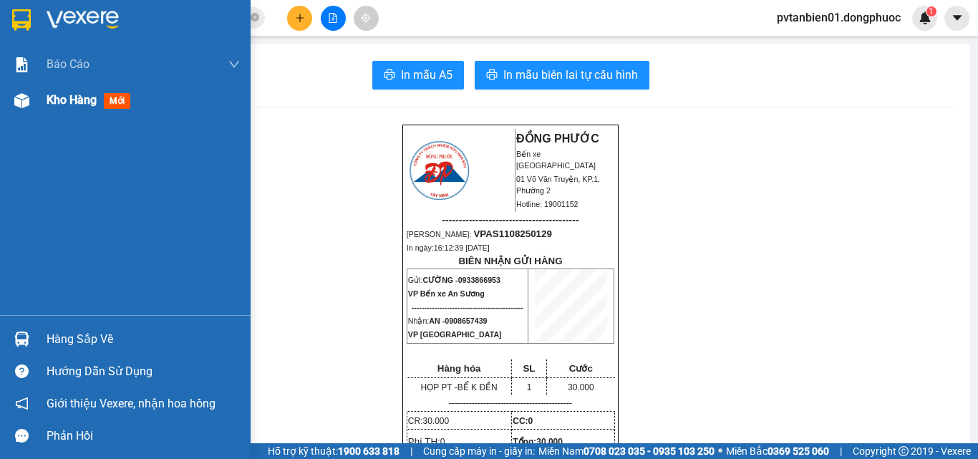
click at [109, 109] on div "Kho hàng mới" at bounding box center [143, 100] width 193 height 36
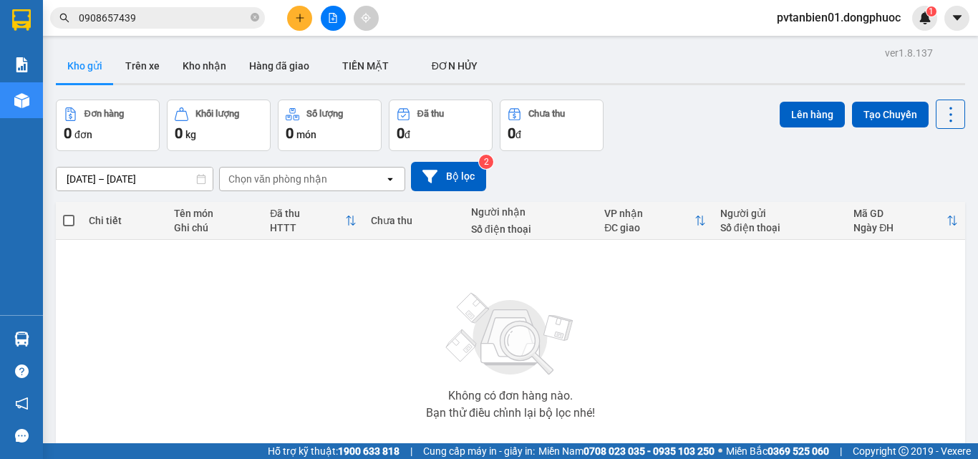
click at [195, 48] on div "ver 1.8.137 Kho gửi Trên xe Kho nhận Hàng đã giao TIỀN MẶT ĐƠN HỦY Đơn hàng 0…" at bounding box center [510, 279] width 920 height 472
click at [195, 72] on button "Kho nhận" at bounding box center [204, 66] width 67 height 34
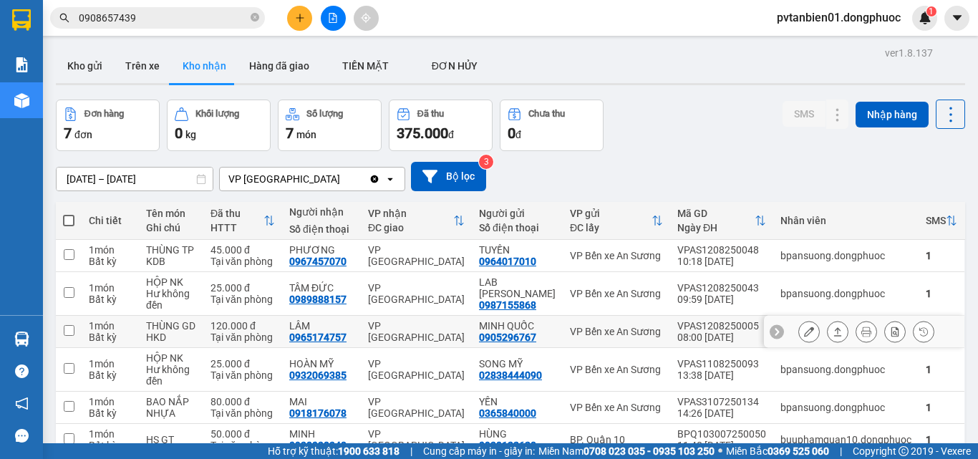
click at [827, 329] on button at bounding box center [837, 331] width 20 height 25
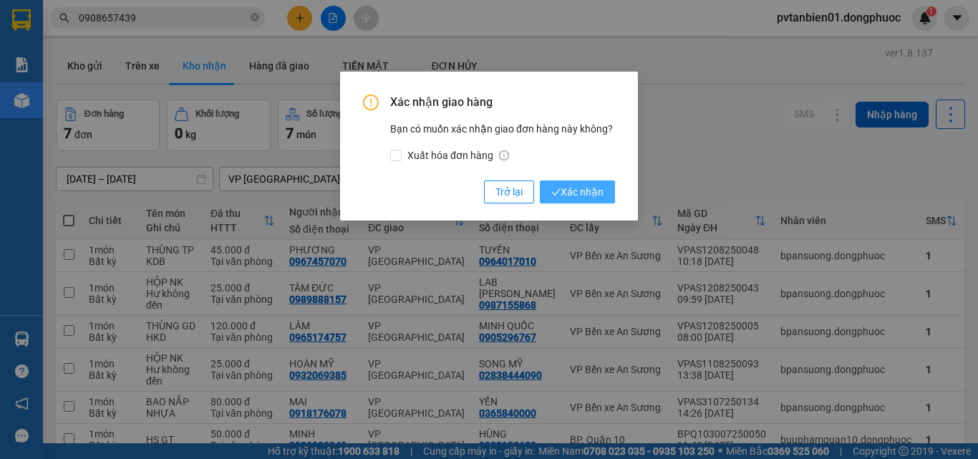
click at [568, 191] on span "Xác nhận" at bounding box center [577, 192] width 52 height 16
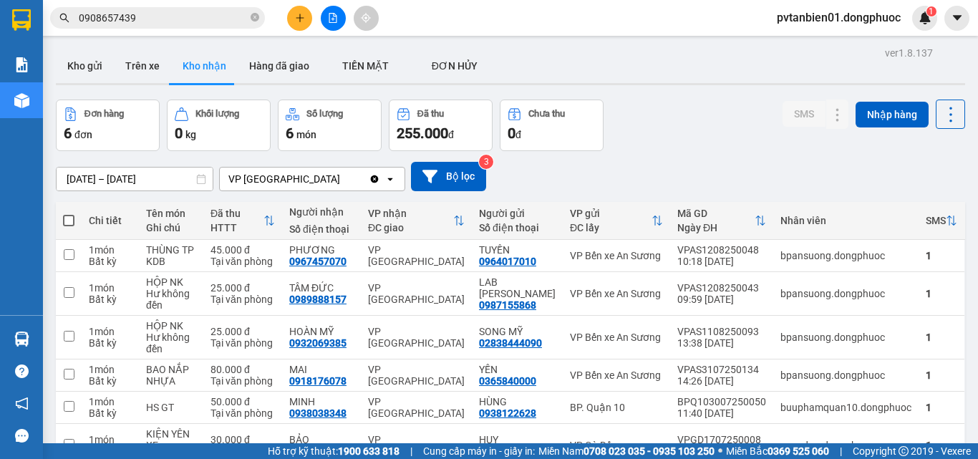
click at [701, 120] on div "Đơn hàng 6 đơn Khối lượng 0 kg Số lượng 6 món Đã thu 255.000 đ Chưa thu 0 đ SMS…" at bounding box center [510, 125] width 909 height 52
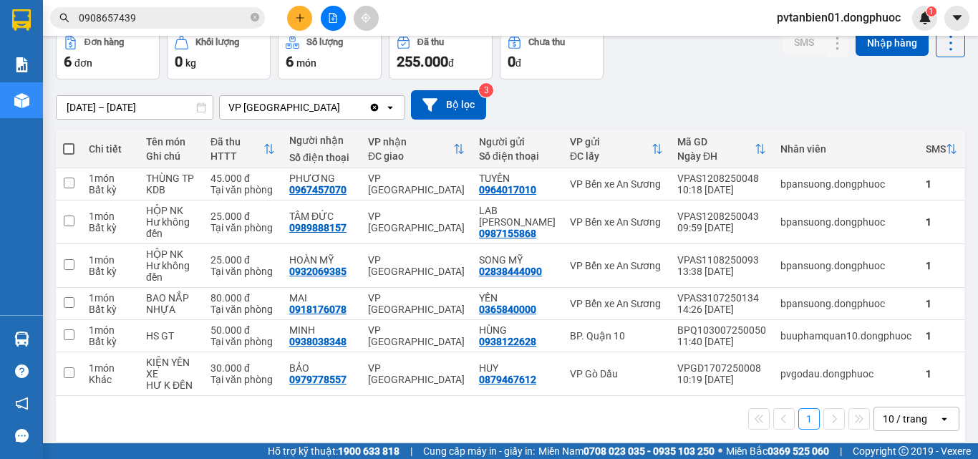
click at [706, 84] on div "[DATE] – [DATE] Press the down arrow key to interact with the calendar and sele…" at bounding box center [510, 104] width 909 height 51
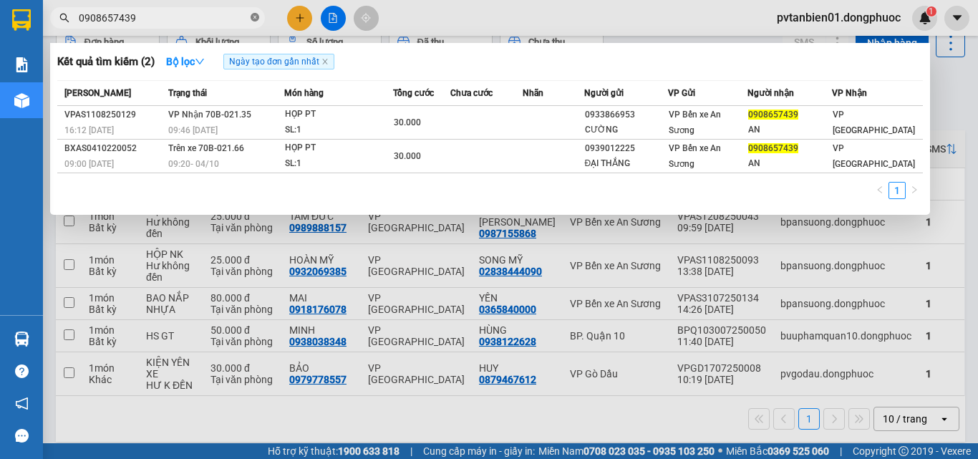
click at [251, 15] on icon "close-circle" at bounding box center [254, 17] width 9 height 9
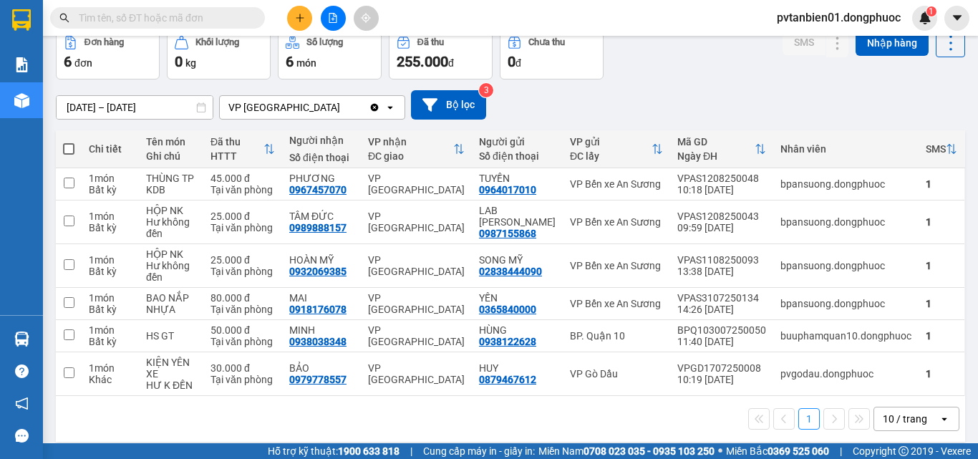
click at [337, 412] on div "1 10 / trang open" at bounding box center [510, 418] width 897 height 24
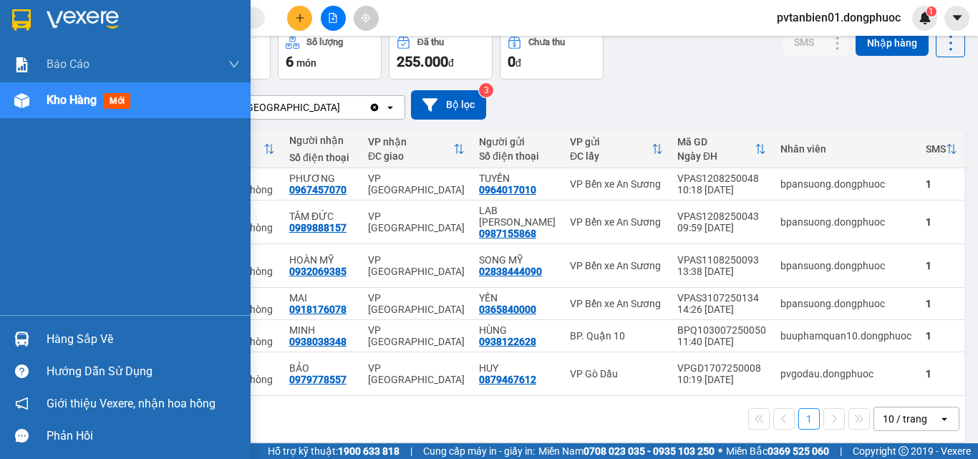
click at [2, 318] on div "Hàng sắp về Hướng dẫn sử dụng Giới thiệu Vexere, nhận hoa hồng Phản hồi" at bounding box center [125, 383] width 250 height 137
click at [34, 332] on div "Hàng sắp về" at bounding box center [125, 339] width 250 height 32
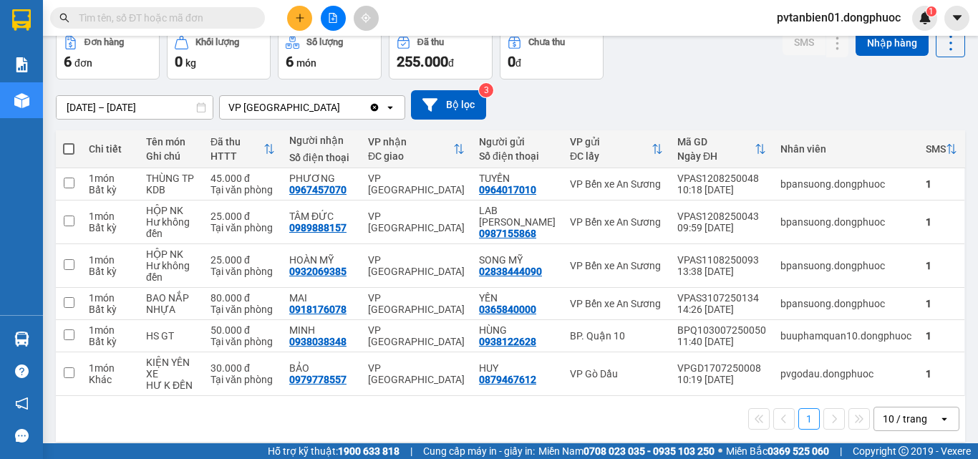
click at [732, 95] on section "Kết quả tìm kiếm ( 2 ) Bộ lọc Ngày tạo đơn gần nhất Mã ĐH Trạng thái Món hàng T…" at bounding box center [489, 229] width 978 height 459
click at [111, 100] on input "[DATE] – [DATE]" at bounding box center [135, 107] width 156 height 23
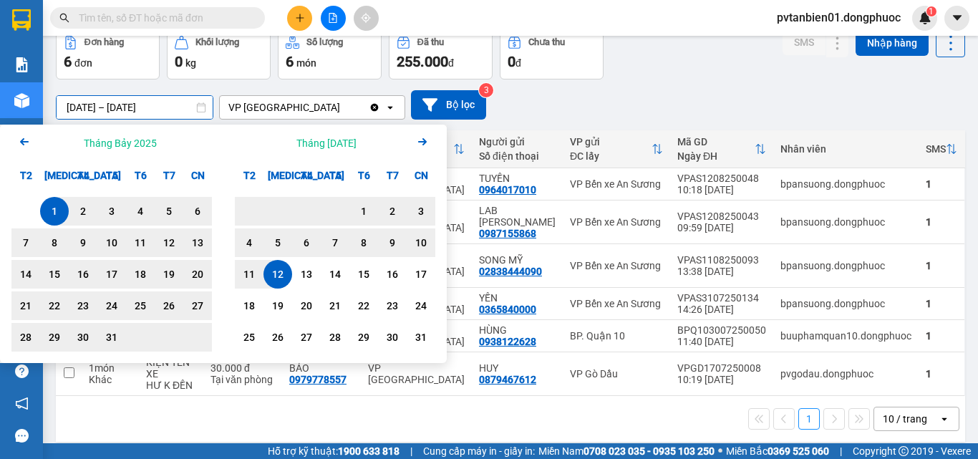
click at [24, 143] on icon "Arrow Left" at bounding box center [24, 141] width 17 height 17
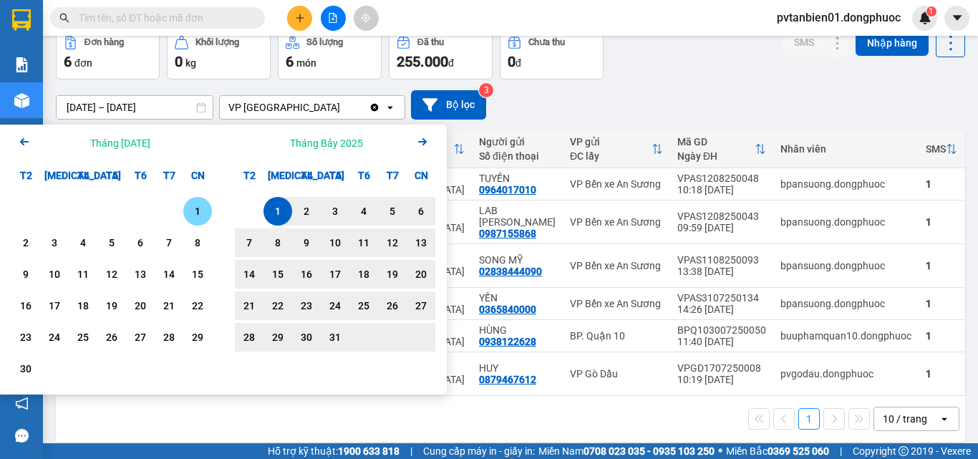
click at [24, 143] on icon "Arrow Left" at bounding box center [24, 141] width 17 height 17
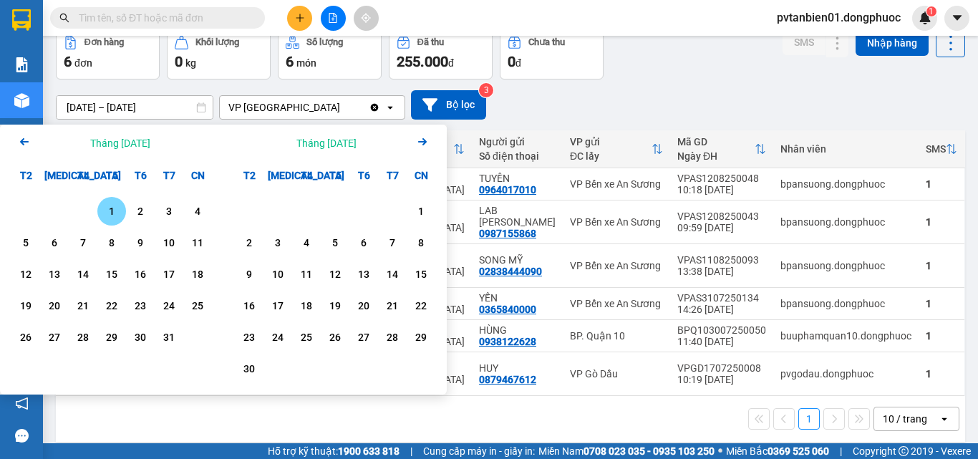
click at [24, 143] on icon "Arrow Left" at bounding box center [24, 141] width 17 height 17
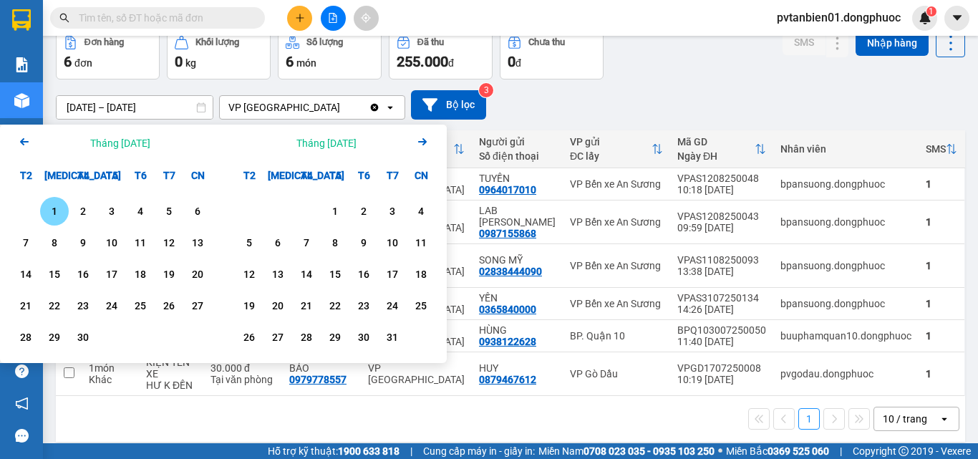
click at [24, 143] on icon "Arrow Left" at bounding box center [24, 141] width 17 height 17
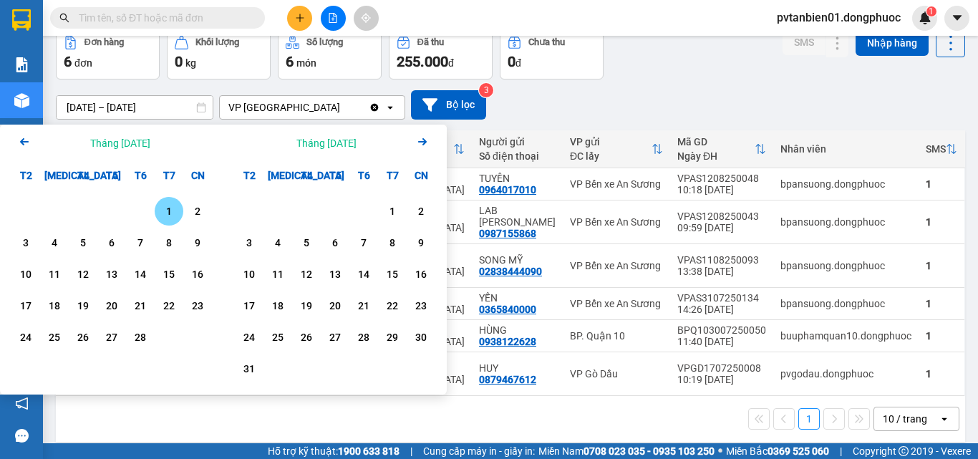
click at [24, 143] on icon "Arrow Left" at bounding box center [24, 141] width 17 height 17
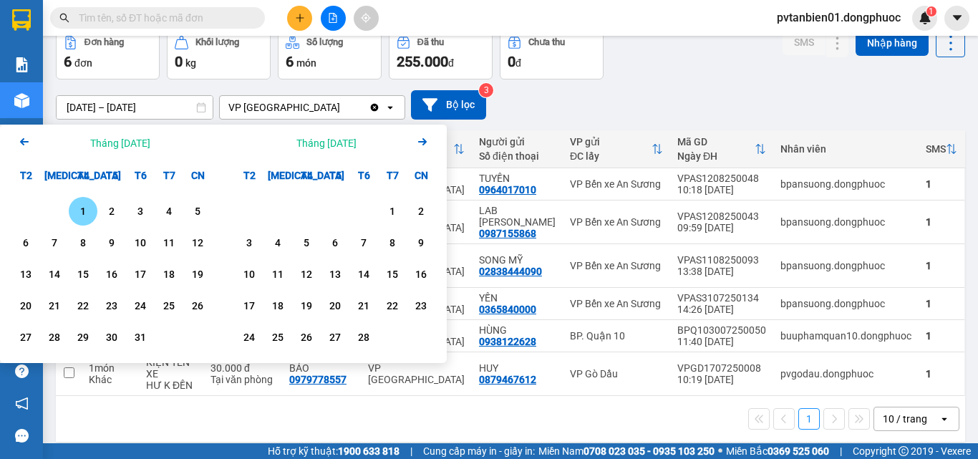
click at [24, 143] on icon "Arrow Left" at bounding box center [24, 141] width 17 height 17
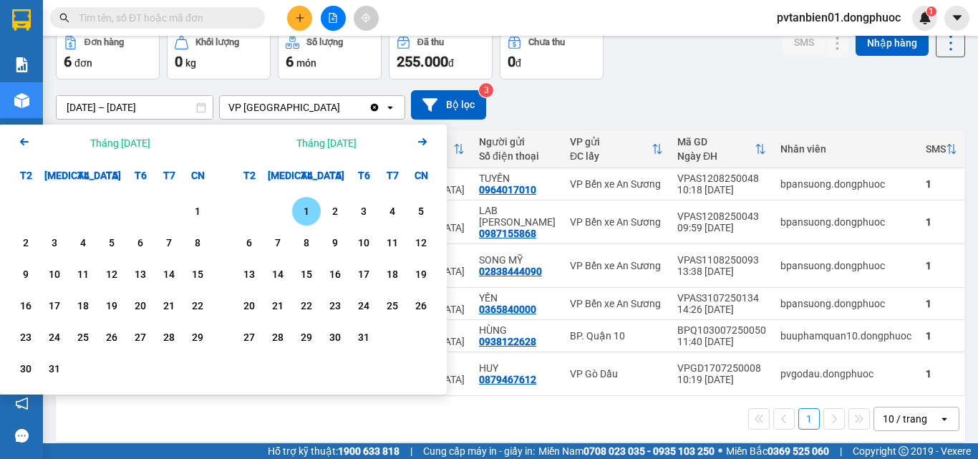
click at [311, 212] on div "1" at bounding box center [306, 211] width 20 height 17
click at [424, 144] on icon "Next month." at bounding box center [422, 141] width 9 height 7
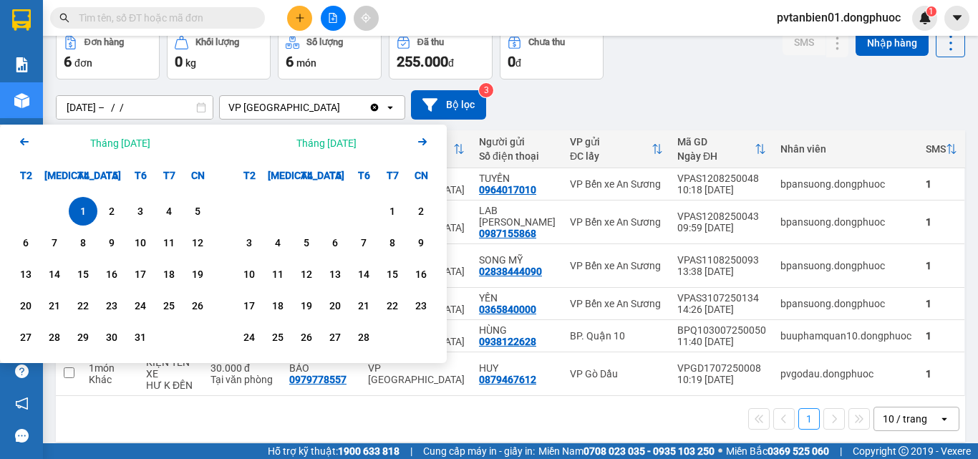
click at [424, 144] on icon "Next month." at bounding box center [422, 141] width 9 height 7
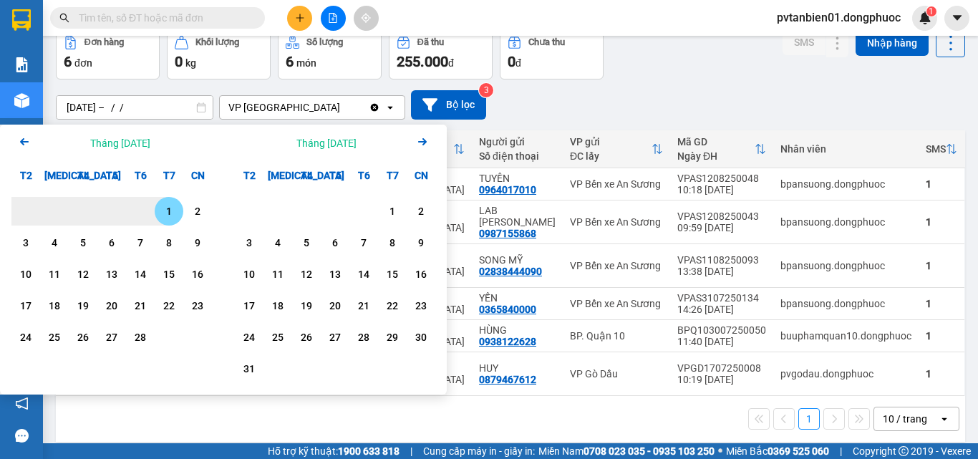
click at [424, 144] on icon "Next month." at bounding box center [422, 141] width 9 height 7
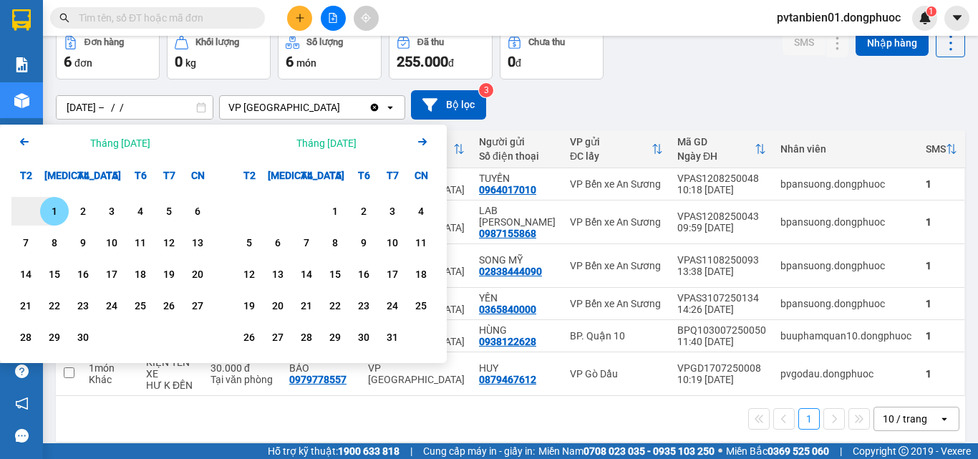
click at [424, 144] on icon "Next month." at bounding box center [422, 141] width 9 height 7
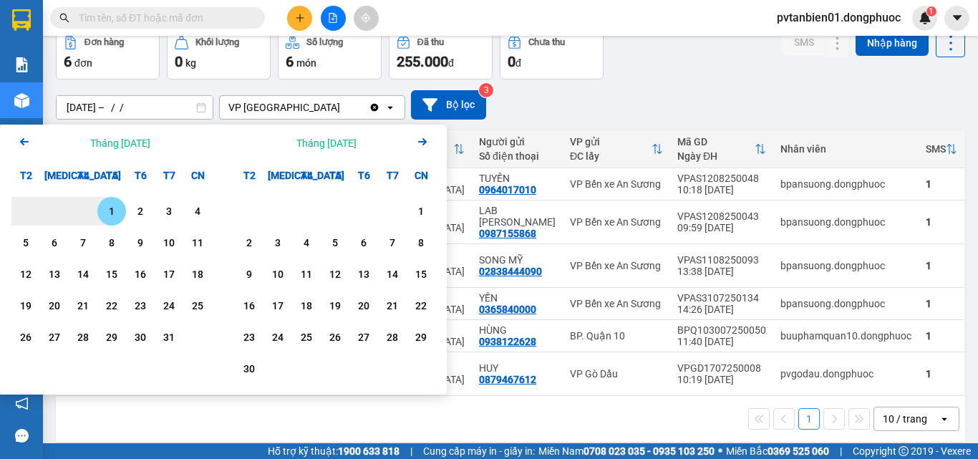
click at [424, 144] on icon "Next month." at bounding box center [422, 141] width 9 height 7
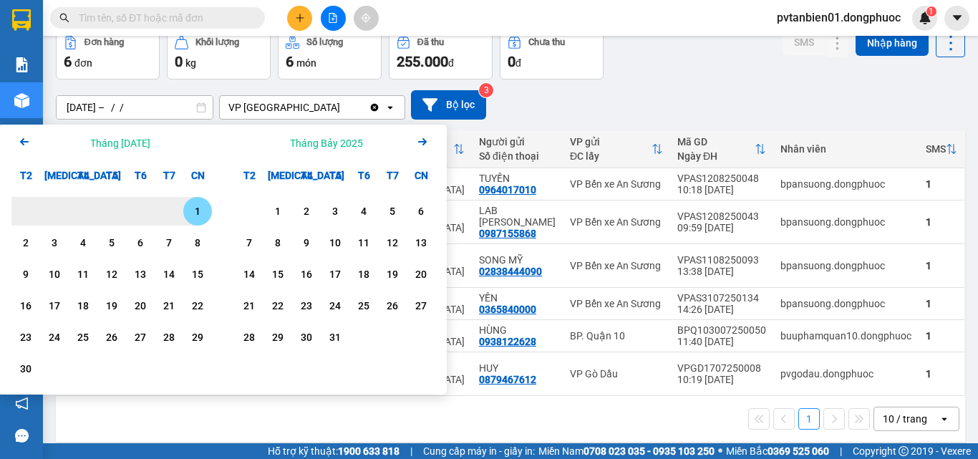
click at [424, 144] on icon "Next month." at bounding box center [422, 141] width 9 height 7
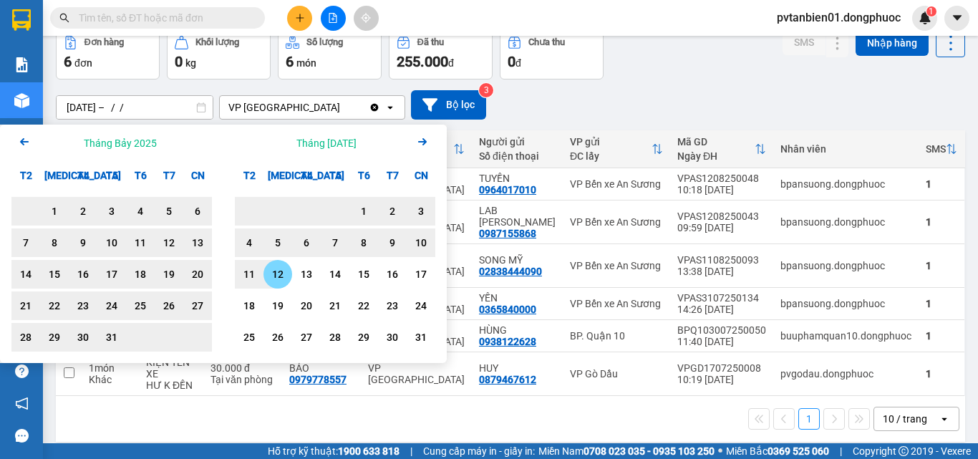
click at [276, 275] on div "12" at bounding box center [278, 274] width 20 height 17
type input "[DATE] – [DATE]"
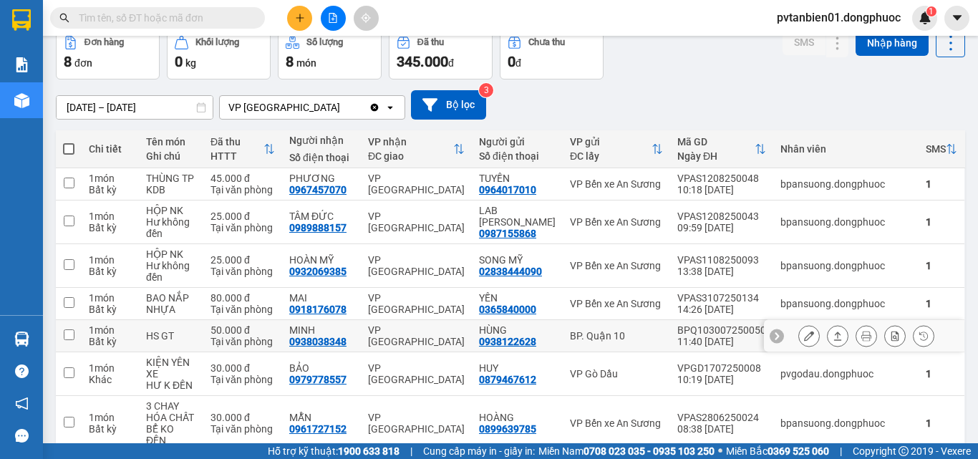
scroll to position [170, 0]
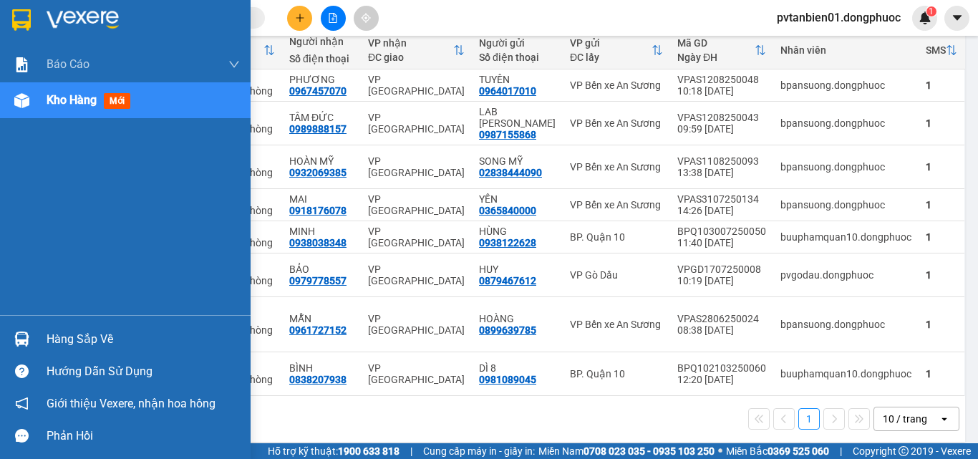
drag, startPoint x: 29, startPoint y: 336, endPoint x: 36, endPoint y: 332, distance: 8.3
click at [29, 336] on div at bounding box center [21, 338] width 25 height 25
click at [18, 243] on div "Báo cáo Mẫu 1: Báo cáo dòng tiền theo nhân viên Mẫu 1: Báo cáo dòng tiền theo n…" at bounding box center [125, 229] width 250 height 459
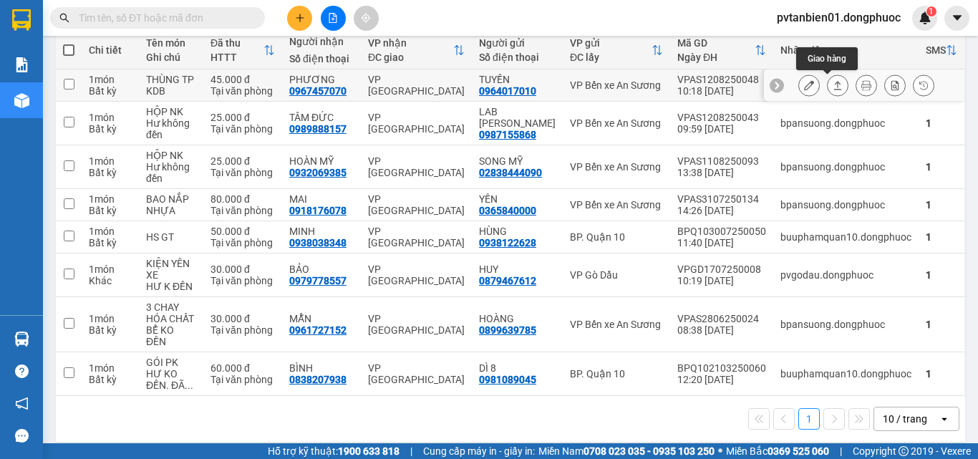
click at [832, 80] on icon at bounding box center [837, 85] width 10 height 10
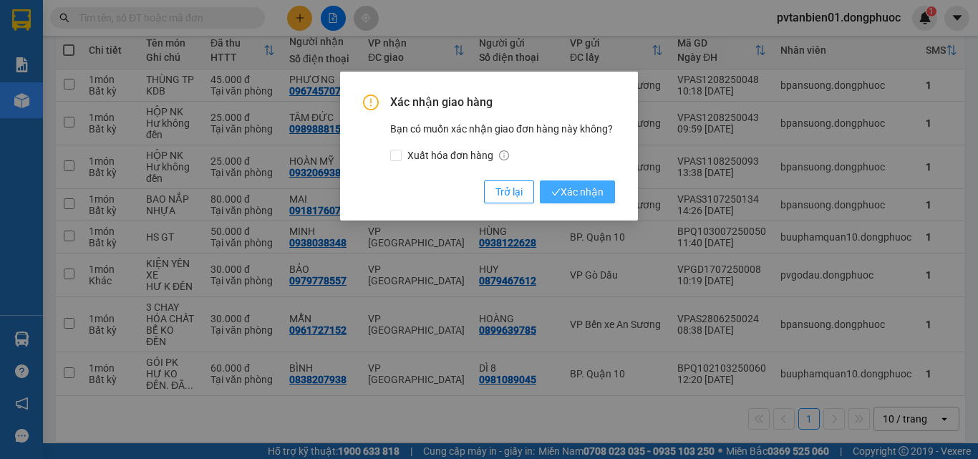
click at [571, 187] on span "Xác nhận" at bounding box center [577, 192] width 52 height 16
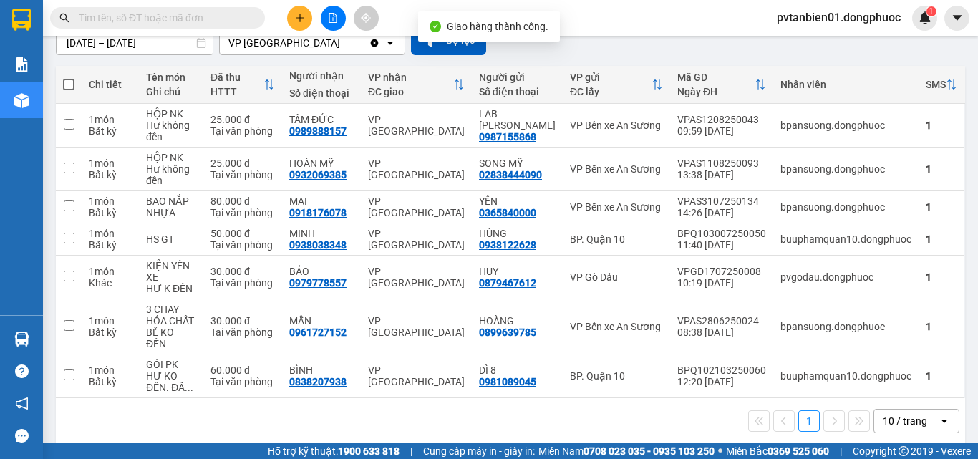
scroll to position [138, 0]
